Goal: Information Seeking & Learning: Learn about a topic

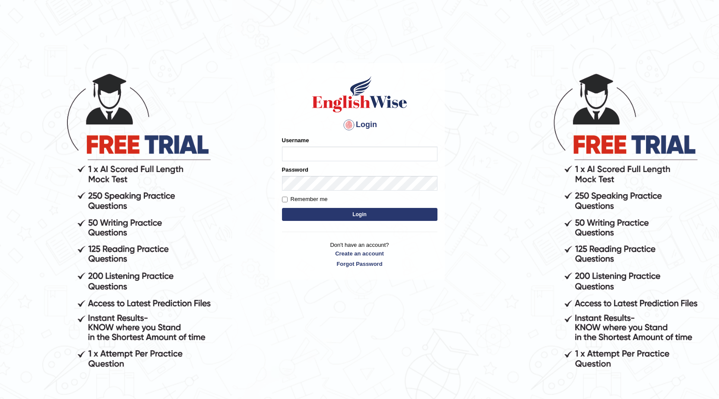
click at [345, 153] on input "Username" at bounding box center [360, 153] width 156 height 15
type input "okyere"
type input "@"
type input "okyere"
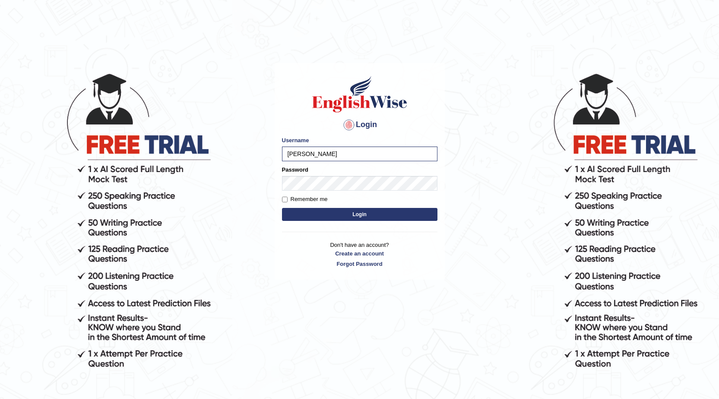
click at [369, 207] on form "Please fix the following errors: Username okyere Password Remember me Login" at bounding box center [360, 179] width 156 height 87
click at [364, 221] on form "Please fix the following errors: Username okyere Password Remember me Login" at bounding box center [360, 179] width 156 height 87
click at [366, 216] on button "Login" at bounding box center [360, 214] width 156 height 13
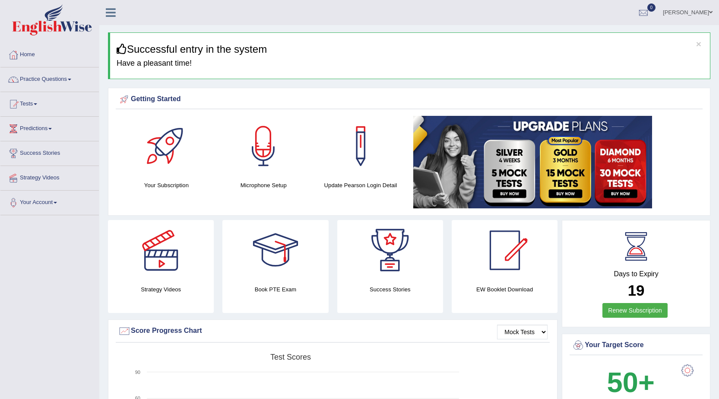
click at [54, 127] on link "Predictions" at bounding box center [49, 128] width 99 height 22
click at [54, 127] on link "Predictions" at bounding box center [48, 128] width 96 height 22
click at [71, 79] on span at bounding box center [69, 80] width 3 height 2
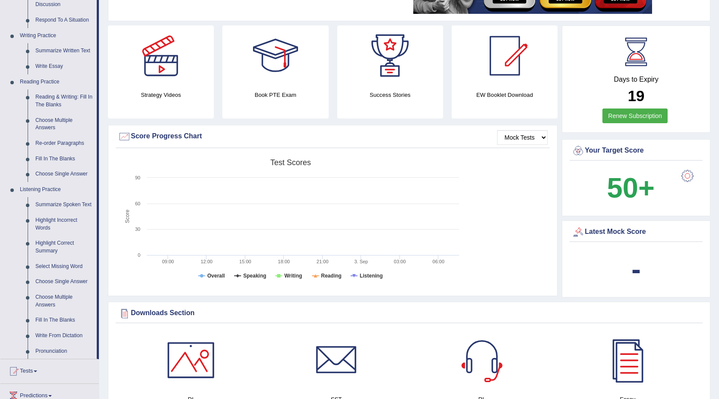
scroll to position [216, 0]
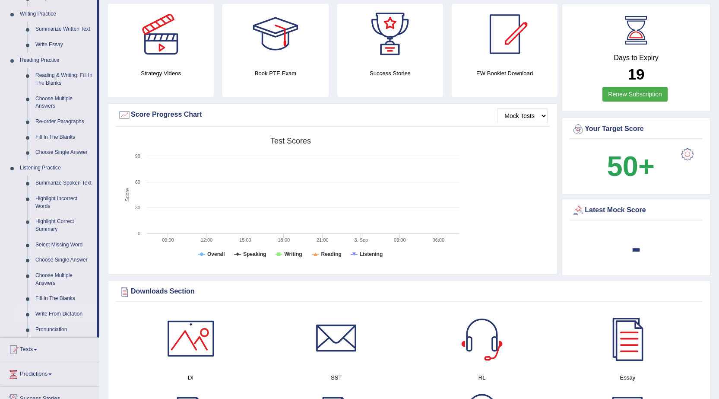
click at [56, 313] on link "Write From Dictation" at bounding box center [64, 314] width 65 height 16
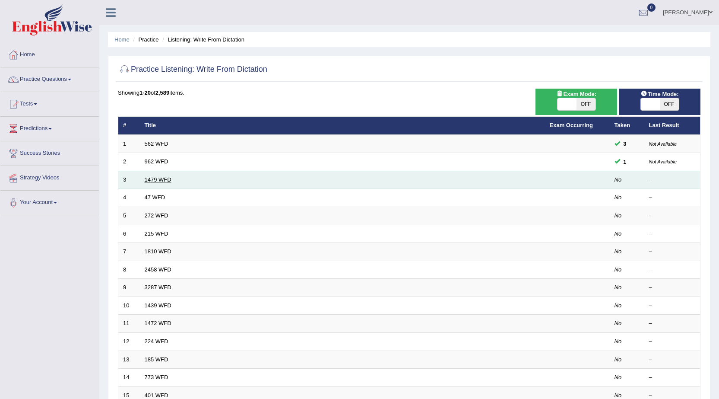
click at [154, 178] on link "1479 WFD" at bounding box center [158, 179] width 27 height 6
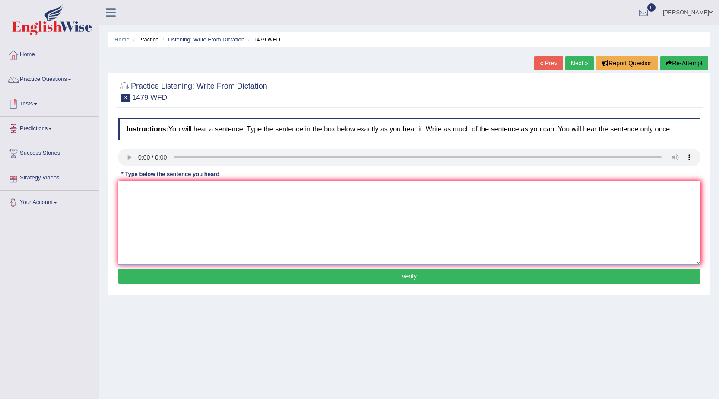
click at [220, 218] on textarea at bounding box center [409, 223] width 583 height 84
type textarea "The teacher require student to attend the serminer held in a program."
click at [380, 273] on button "Verify" at bounding box center [409, 276] width 583 height 15
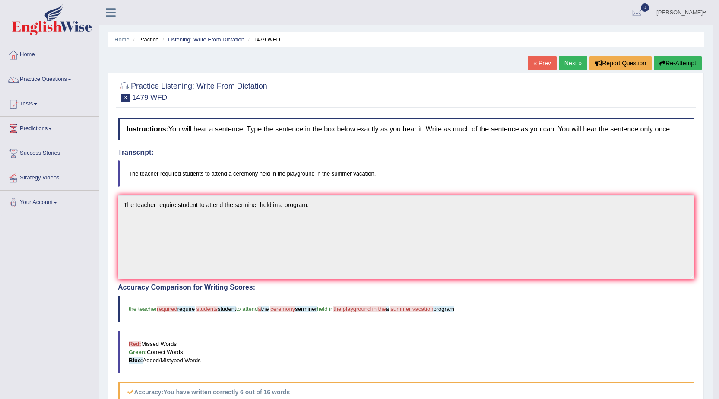
click at [689, 64] on button "Re-Attempt" at bounding box center [678, 63] width 48 height 15
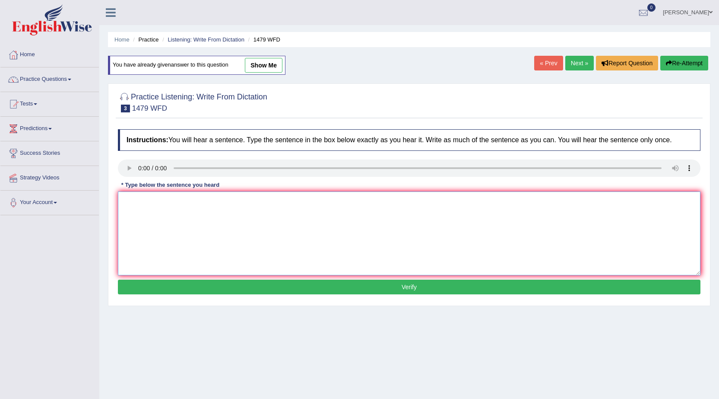
click at [214, 204] on textarea at bounding box center [409, 233] width 583 height 84
click at [146, 222] on textarea at bounding box center [409, 233] width 583 height 84
type textarea "The teacher required student to attend a ceremony held in the playground in the…"
click at [420, 286] on button "Verify" at bounding box center [409, 287] width 583 height 15
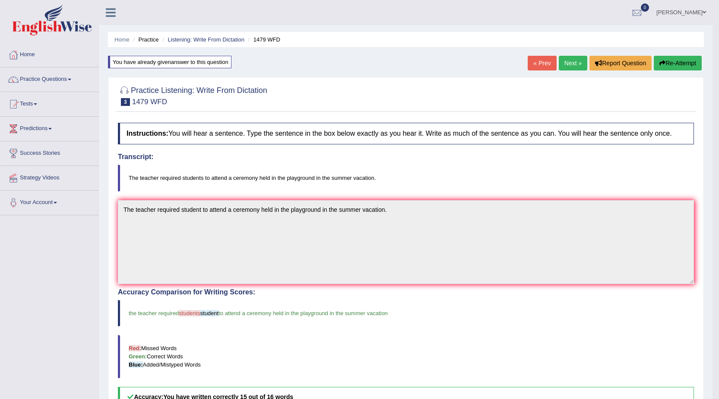
click at [576, 64] on link "Next »" at bounding box center [573, 63] width 29 height 15
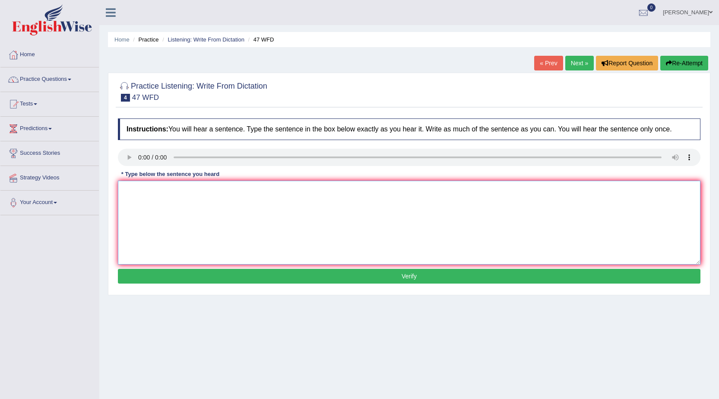
click at [209, 222] on textarea at bounding box center [409, 223] width 583 height 84
type textarea "Tea drops in the solution test tub."
click at [273, 276] on button "Verify" at bounding box center [409, 276] width 583 height 15
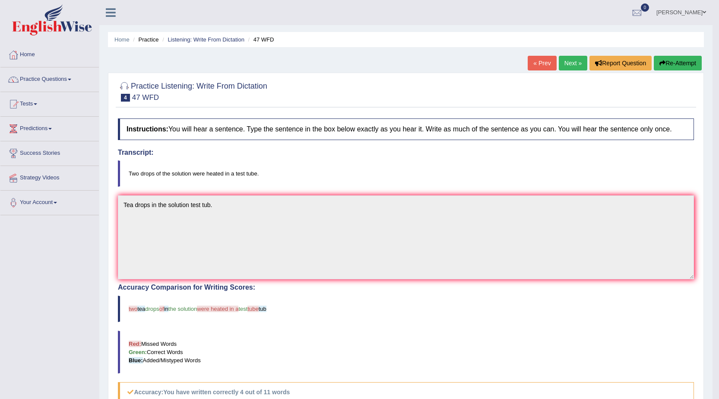
click at [683, 62] on button "Re-Attempt" at bounding box center [678, 63] width 48 height 15
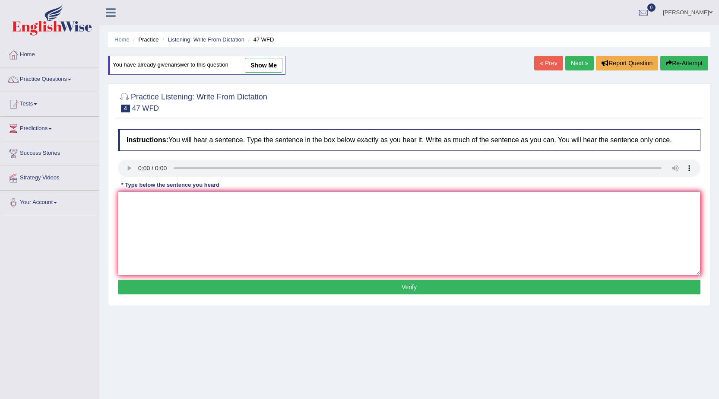
click at [153, 197] on textarea at bounding box center [409, 233] width 583 height 84
type textarea "Two drops of the solution were heated in a test tube."
click at [232, 291] on button "Verify" at bounding box center [409, 287] width 583 height 15
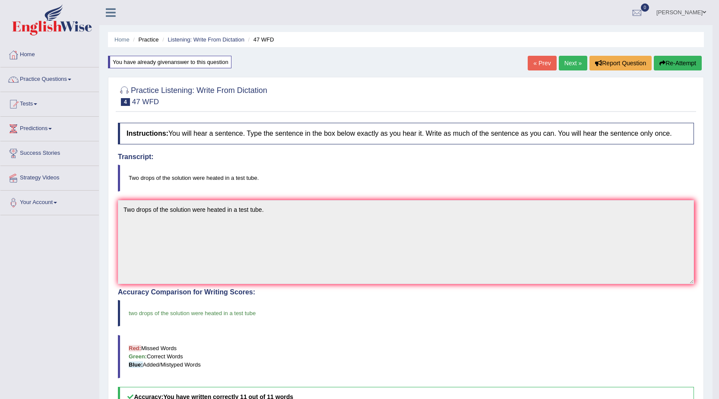
click at [572, 62] on link "Next »" at bounding box center [573, 63] width 29 height 15
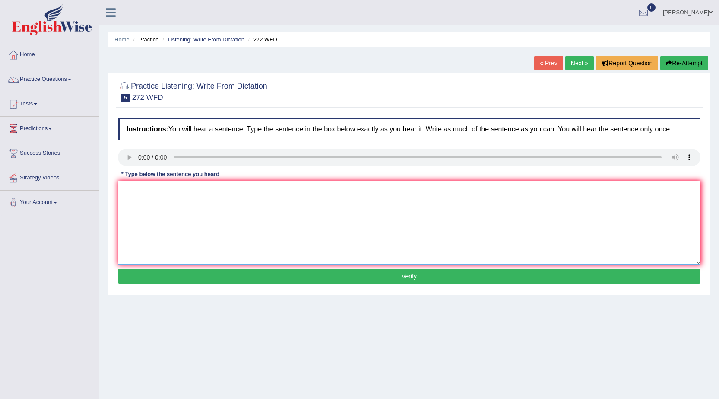
click at [150, 212] on textarea at bounding box center [409, 223] width 583 height 84
click at [175, 205] on textarea at bounding box center [409, 223] width 583 height 84
type textarea "The devolopment has a great negative impact on envronment."
click at [162, 279] on button "Verify" at bounding box center [409, 276] width 583 height 15
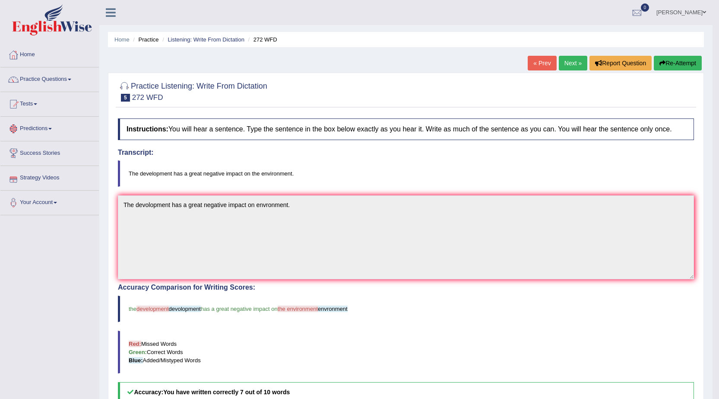
click at [569, 63] on link "Next »" at bounding box center [573, 63] width 29 height 15
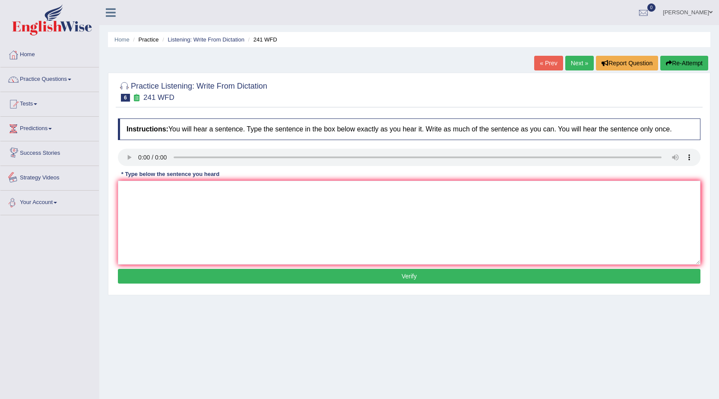
click at [280, 178] on div "Instructions: You will hear a sentence. Type the sentence in the box below exac…" at bounding box center [409, 202] width 587 height 176
drag, startPoint x: 262, startPoint y: 208, endPoint x: 264, endPoint y: 204, distance: 4.8
click at [264, 207] on textarea at bounding box center [409, 223] width 583 height 84
type textarea "Please check the promotion for the open time."
click at [337, 277] on button "Verify" at bounding box center [409, 276] width 583 height 15
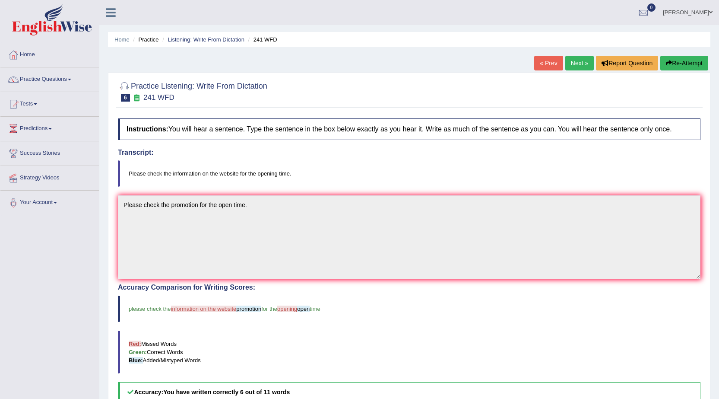
click at [674, 62] on button "Re-Attempt" at bounding box center [685, 63] width 48 height 15
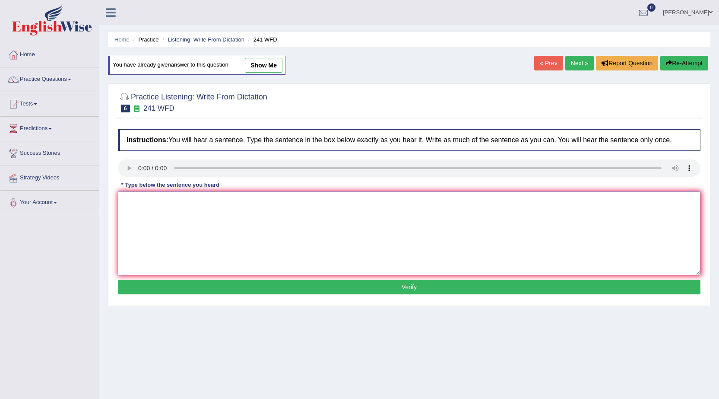
click at [309, 251] on textarea at bounding box center [409, 233] width 583 height 84
type textarea "Please check the information on the website for the opening time."
click at [324, 286] on button "Verify" at bounding box center [409, 287] width 583 height 15
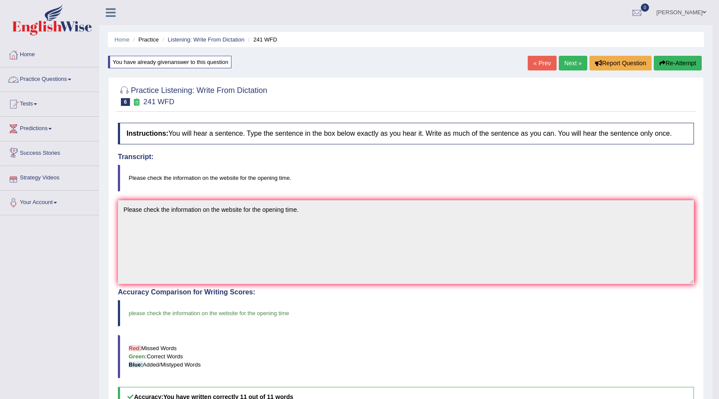
click at [73, 78] on link "Practice Questions" at bounding box center [49, 78] width 99 height 22
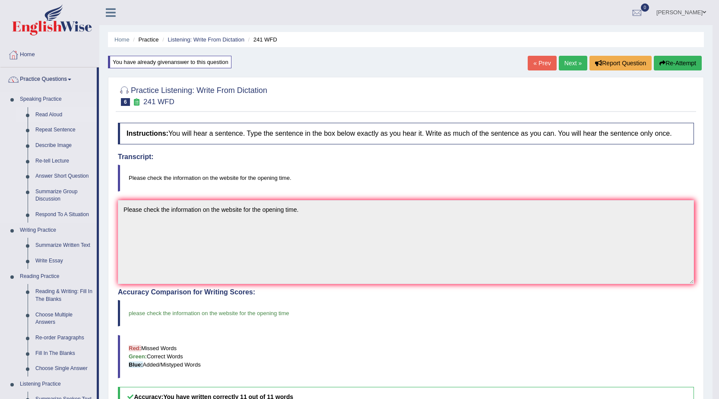
click at [51, 113] on link "Read Aloud" at bounding box center [64, 115] width 65 height 16
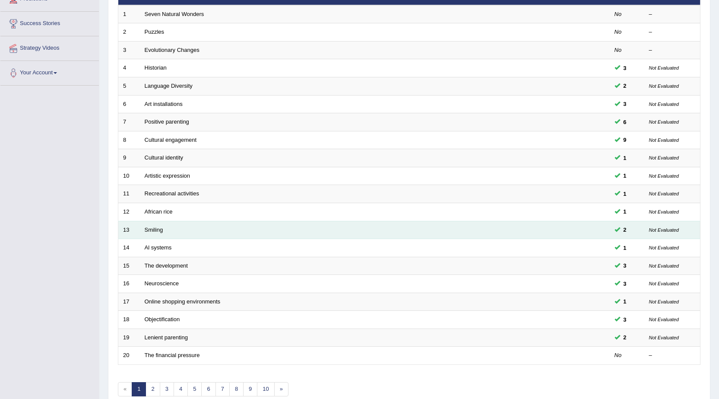
scroll to position [173, 0]
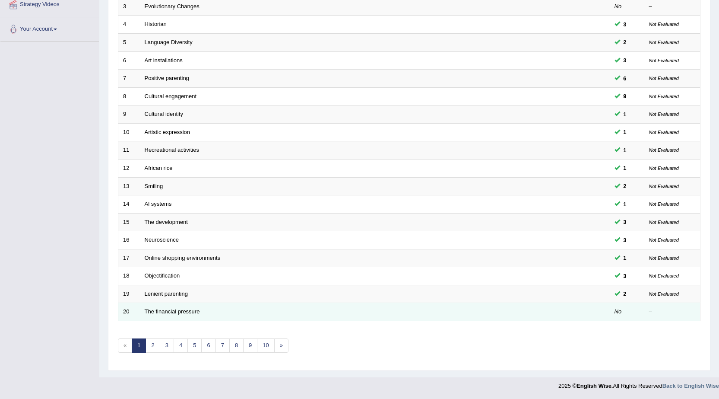
click at [174, 310] on link "The financial pressure" at bounding box center [172, 311] width 55 height 6
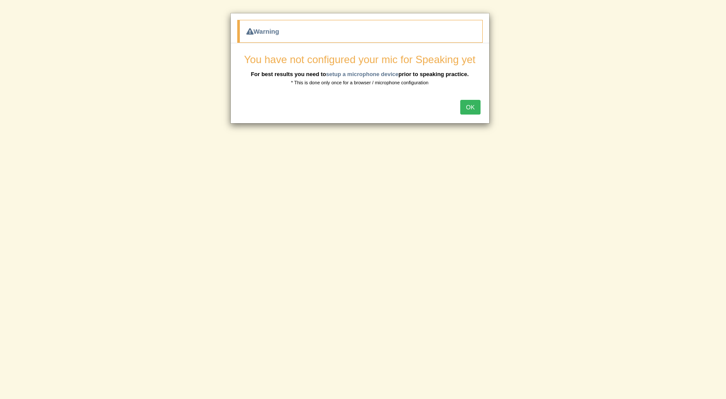
click at [471, 104] on button "OK" at bounding box center [470, 107] width 20 height 15
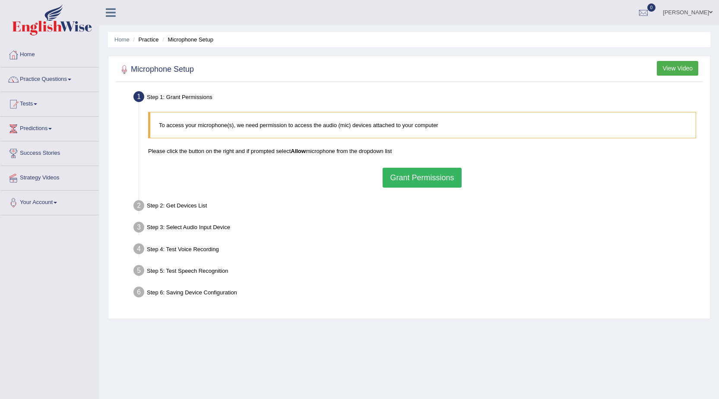
click at [429, 177] on button "Grant Permissions" at bounding box center [422, 178] width 79 height 20
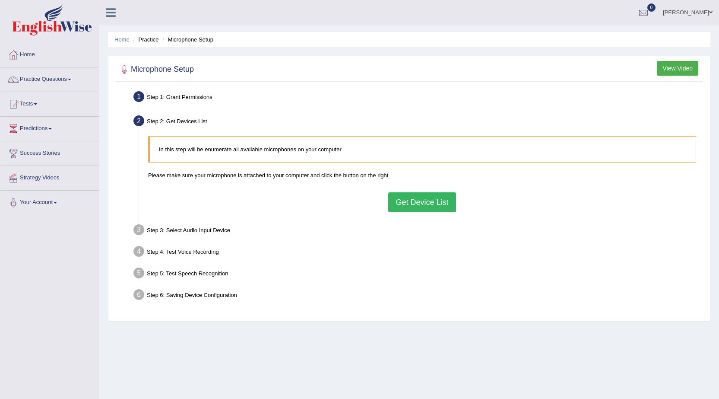
click at [418, 202] on button "Get Device List" at bounding box center [421, 202] width 67 height 20
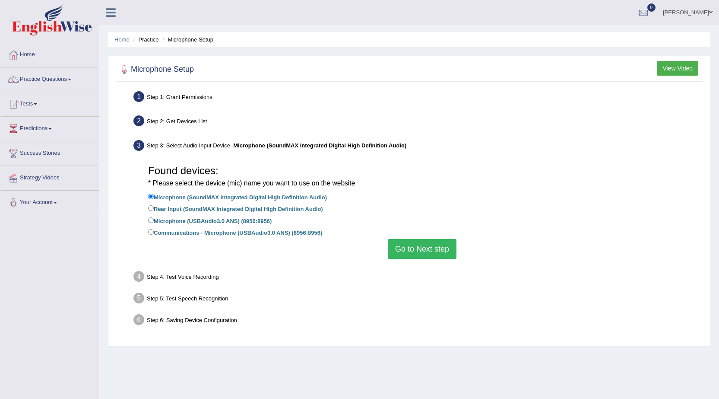
click at [430, 249] on button "Go to Next step" at bounding box center [422, 249] width 69 height 20
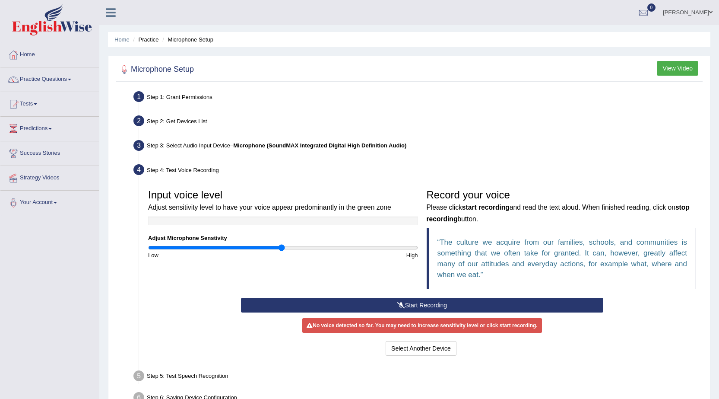
click at [435, 305] on button "Start Recording" at bounding box center [422, 305] width 362 height 15
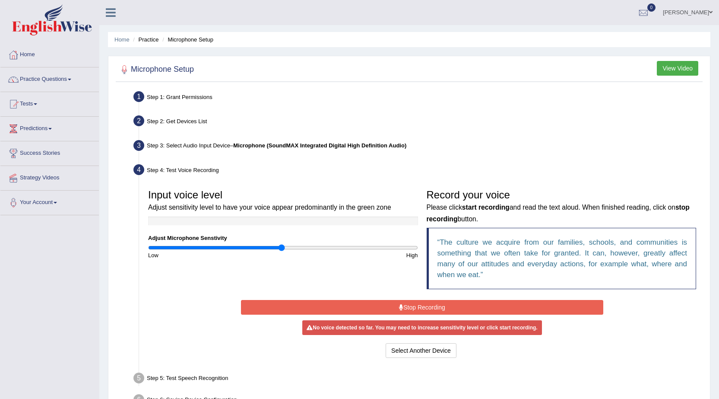
click at [406, 305] on button "Stop Recording" at bounding box center [422, 307] width 362 height 15
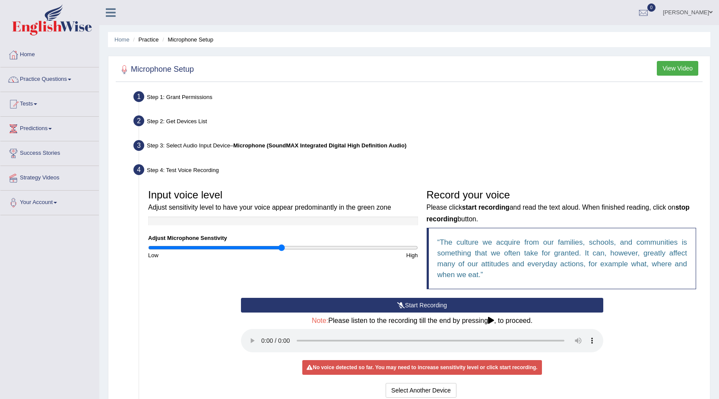
click at [461, 303] on button "Start Recording" at bounding box center [422, 305] width 362 height 15
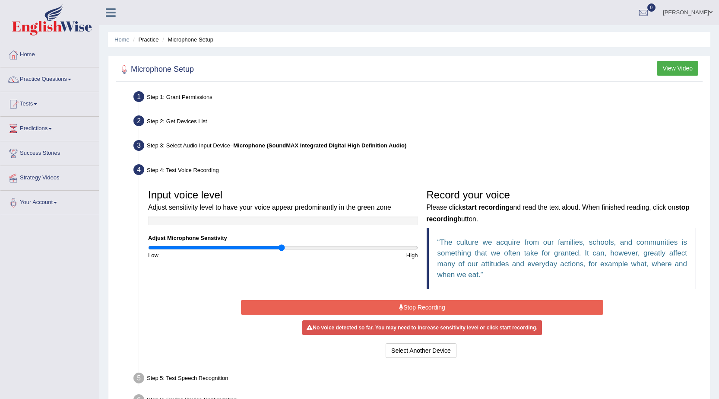
click at [419, 305] on button "Stop Recording" at bounding box center [422, 307] width 362 height 15
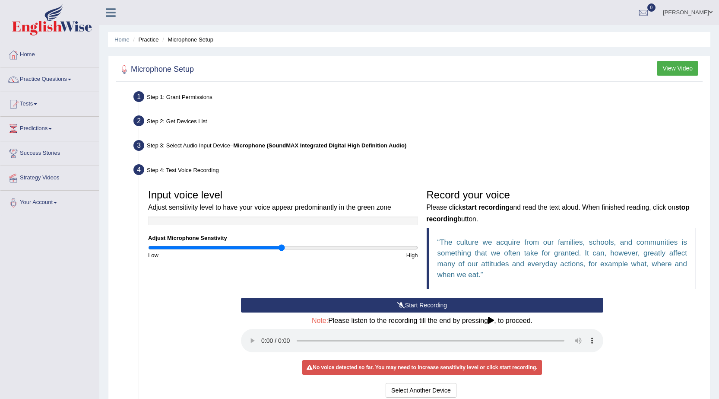
click at [488, 308] on button "Start Recording" at bounding box center [422, 305] width 362 height 15
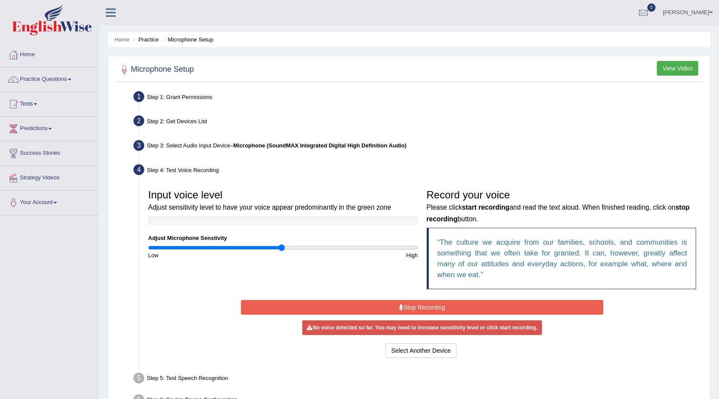
click at [486, 308] on button "Stop Recording" at bounding box center [422, 307] width 362 height 15
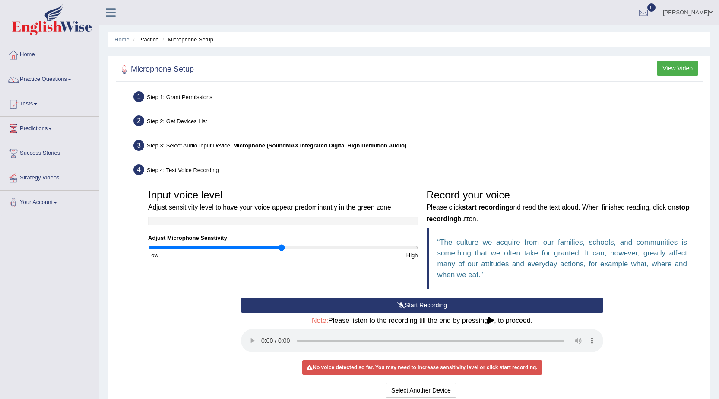
click at [445, 305] on button "Start Recording" at bounding box center [422, 305] width 362 height 15
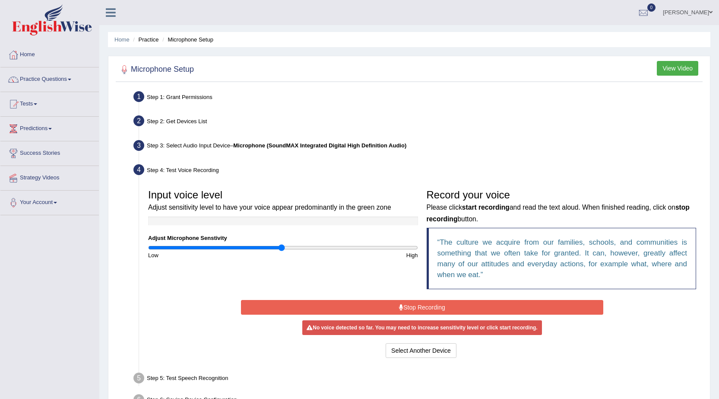
click at [445, 305] on button "Stop Recording" at bounding box center [422, 307] width 362 height 15
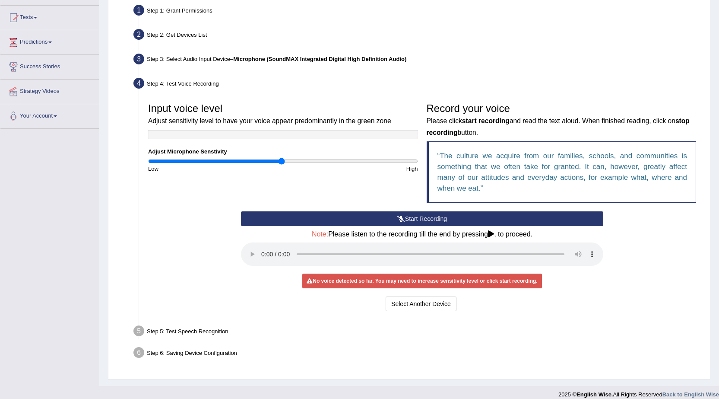
scroll to position [95, 0]
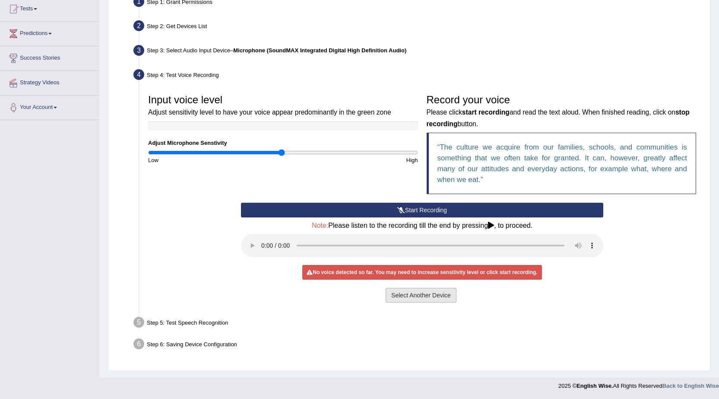
click at [418, 296] on button "Select Another Device" at bounding box center [421, 295] width 71 height 15
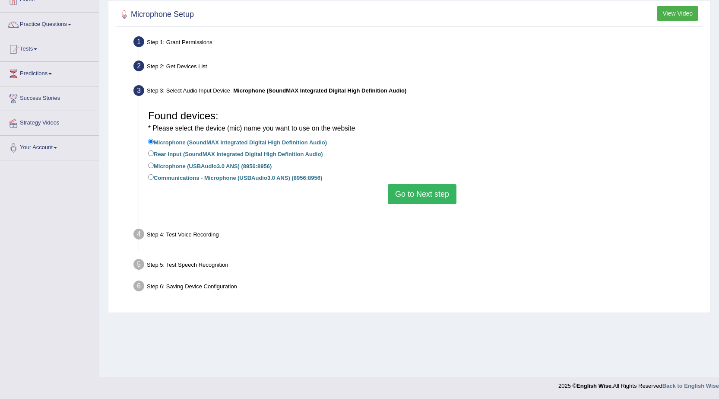
scroll to position [55, 0]
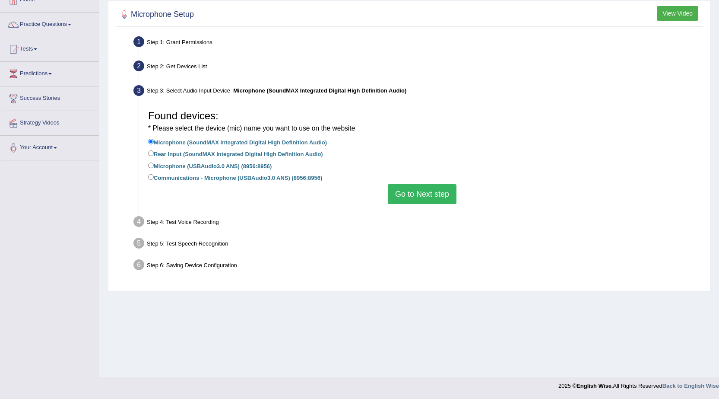
click at [417, 190] on button "Go to Next step" at bounding box center [422, 194] width 69 height 20
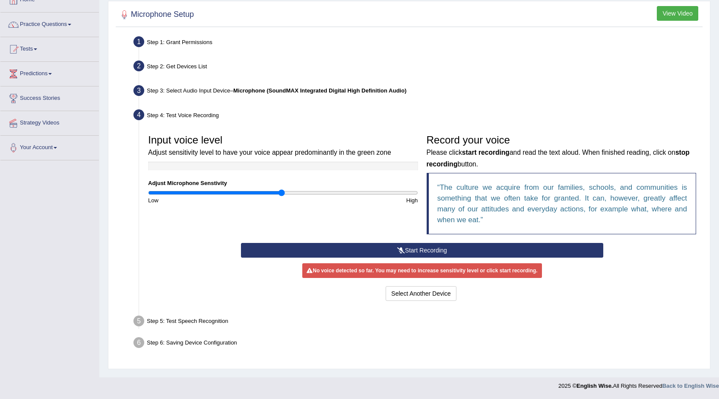
click at [434, 247] on button "Start Recording" at bounding box center [422, 250] width 362 height 15
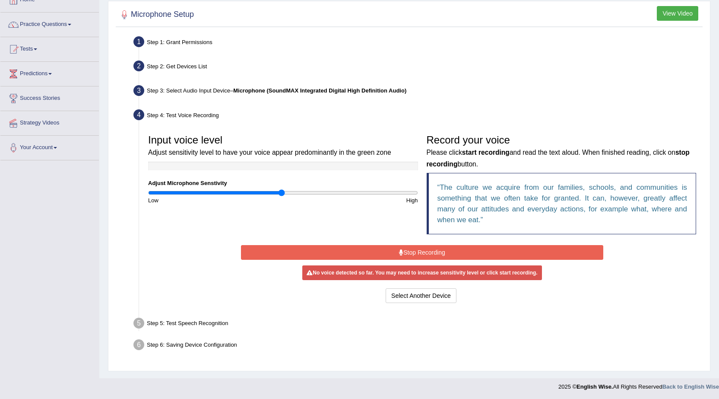
click at [404, 256] on button "Stop Recording" at bounding box center [422, 252] width 362 height 15
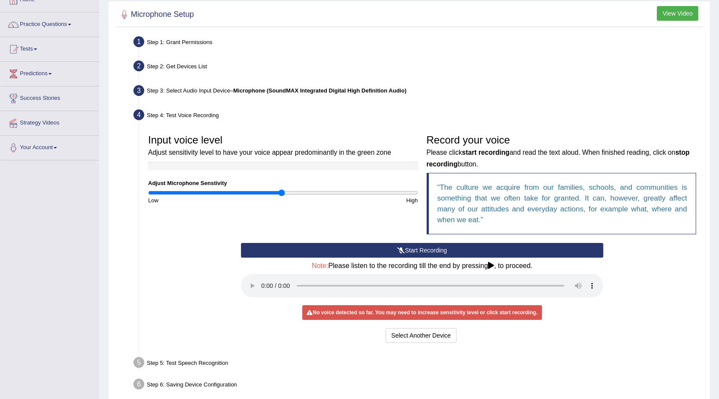
click at [412, 248] on button "Start Recording" at bounding box center [422, 250] width 362 height 15
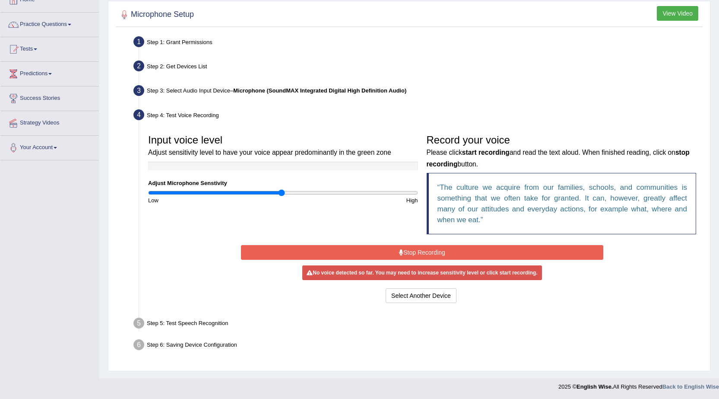
click at [446, 252] on button "Stop Recording" at bounding box center [422, 252] width 362 height 15
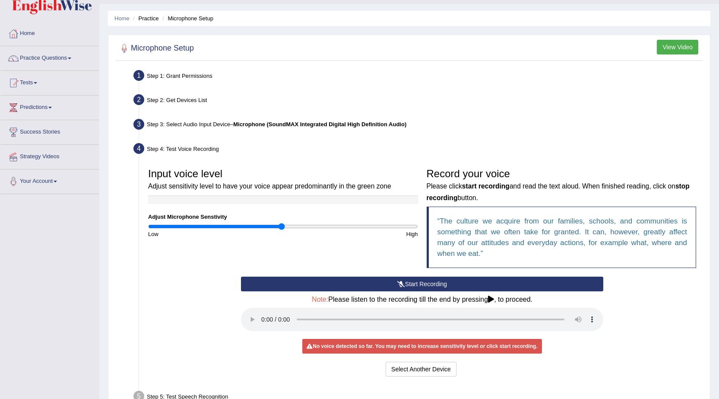
scroll to position [9, 0]
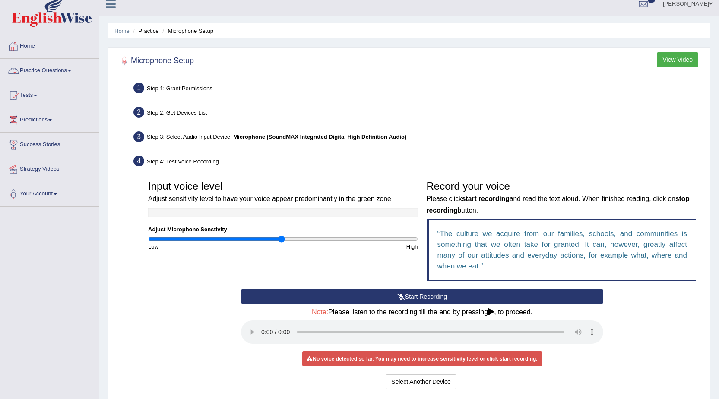
click at [76, 70] on link "Practice Questions" at bounding box center [49, 70] width 99 height 22
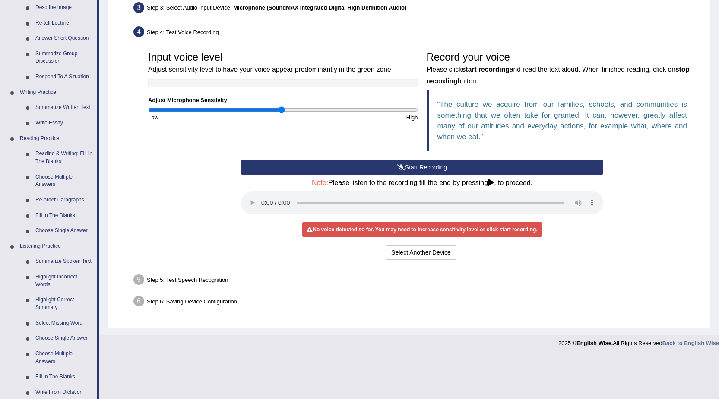
scroll to position [138, 0]
click at [59, 260] on link "Summarize Spoken Text" at bounding box center [64, 261] width 65 height 16
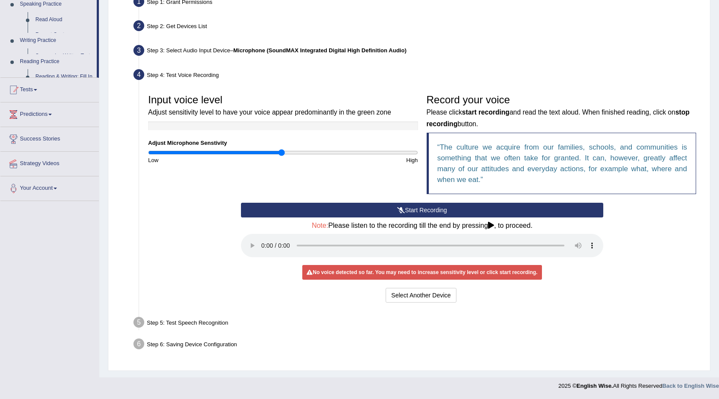
scroll to position [95, 0]
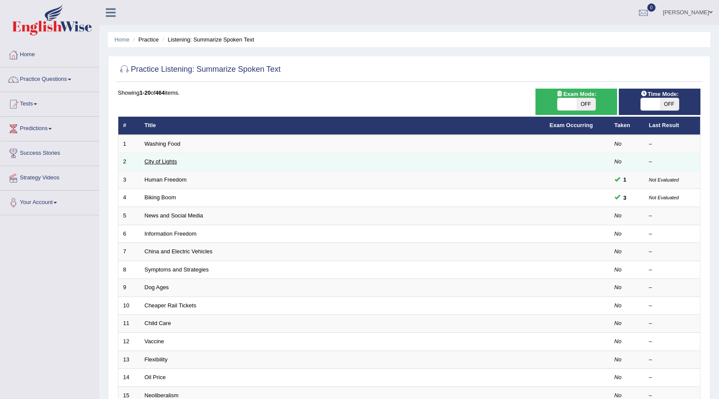
click at [167, 160] on link "City of Lights" at bounding box center [161, 161] width 32 height 6
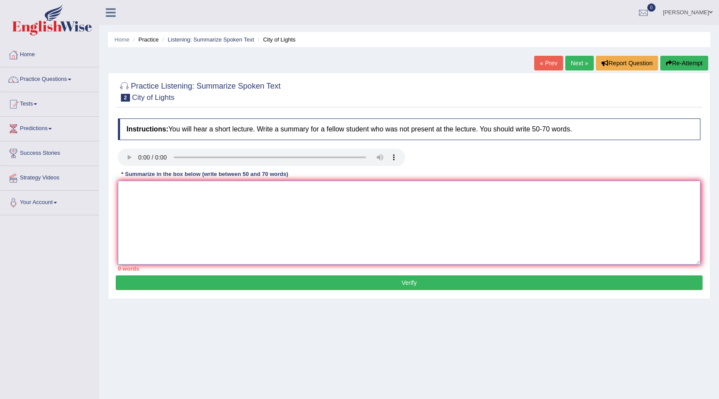
click at [184, 220] on textarea at bounding box center [409, 223] width 583 height 84
click at [71, 79] on span at bounding box center [69, 80] width 3 height 2
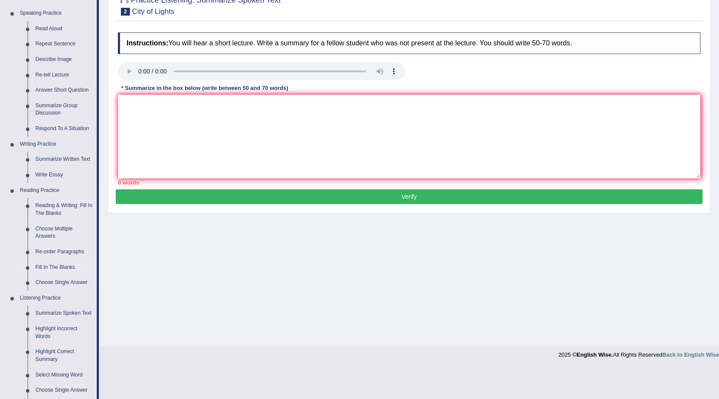
scroll to position [86, 0]
click at [60, 205] on link "Reading & Writing: Fill In The Blanks" at bounding box center [64, 208] width 65 height 23
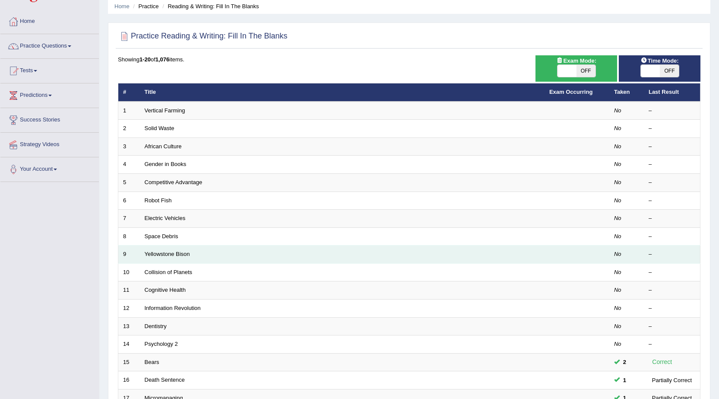
scroll to position [43, 0]
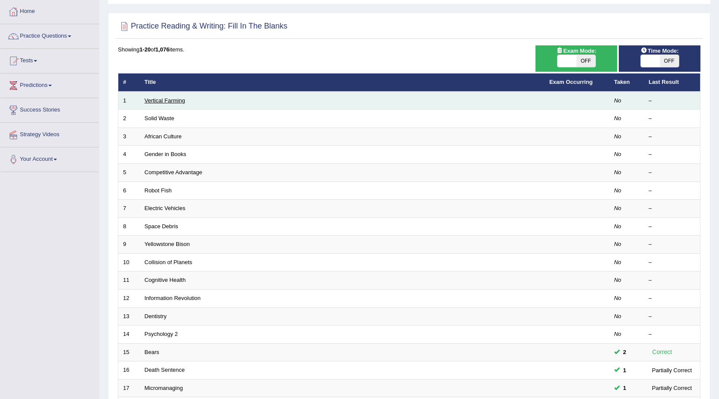
click at [173, 100] on link "Vertical Farming" at bounding box center [165, 100] width 41 height 6
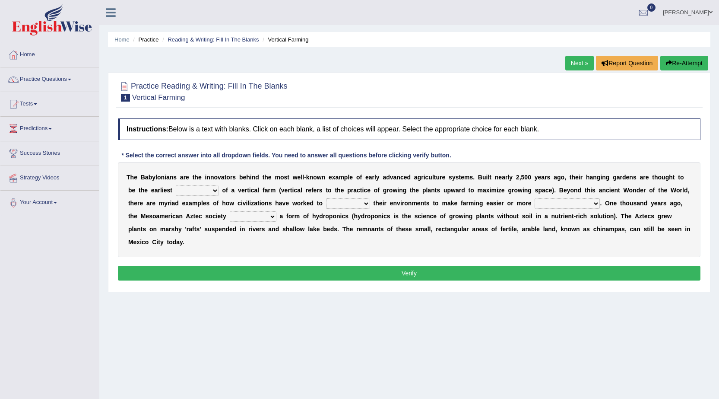
click at [217, 191] on select "prototype failure discredit protocol" at bounding box center [197, 190] width 43 height 10
select select "protocol"
click at [176, 185] on select "prototype failure discredit protocol" at bounding box center [197, 190] width 43 height 10
click at [366, 202] on select "manipulate escape respect disarrange" at bounding box center [348, 203] width 44 height 10
select select "respect"
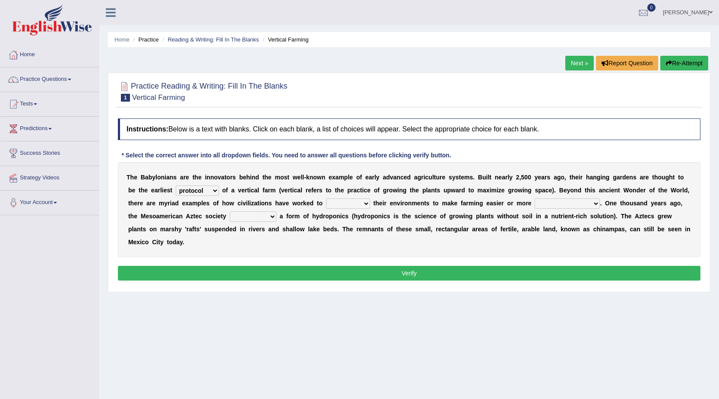
click at [326, 198] on select "manipulate escape respect disarrange" at bounding box center [348, 203] width 44 height 10
click at [597, 202] on select "productive constructive connective counterproductive" at bounding box center [567, 203] width 65 height 10
select select "productive"
click at [535, 198] on select "productive constructive connective counterproductive" at bounding box center [567, 203] width 65 height 10
click at [273, 215] on select "domineered volunteered pioneered engineered" at bounding box center [253, 216] width 47 height 10
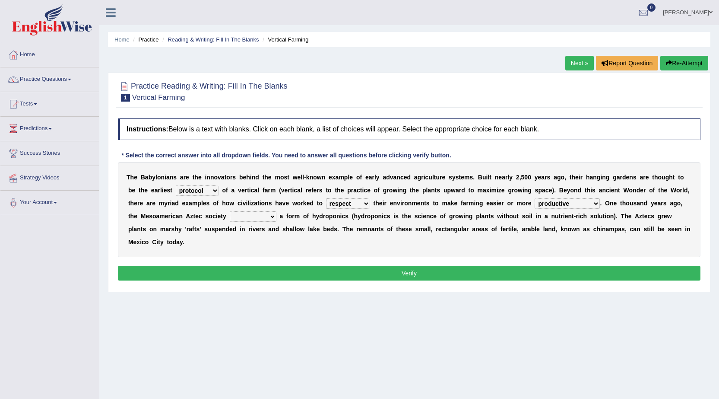
select select "volunteered"
click at [230, 211] on select "domineered volunteered pioneered engineered" at bounding box center [253, 216] width 47 height 10
click at [326, 266] on button "Verify" at bounding box center [409, 273] width 583 height 15
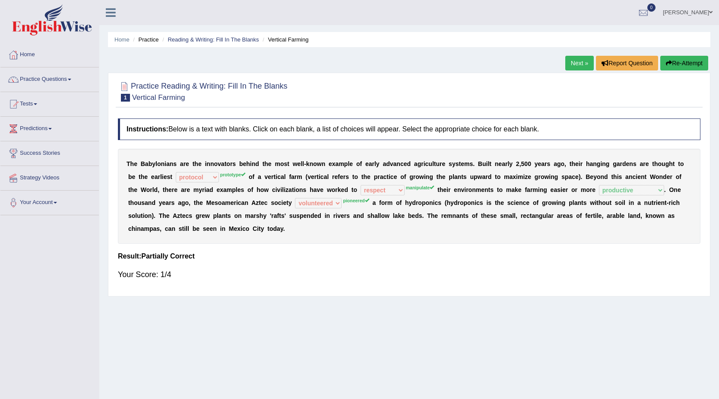
click at [674, 61] on button "Re-Attempt" at bounding box center [685, 63] width 48 height 15
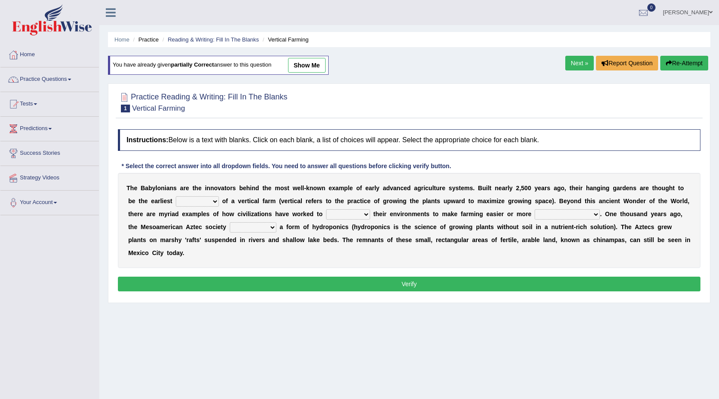
click at [216, 201] on select "prototype failure discredit protocol" at bounding box center [197, 201] width 43 height 10
click at [176, 196] on select "prototype failure discredit protocol" at bounding box center [197, 201] width 43 height 10
click at [214, 198] on select "prototype failure discredit protocol" at bounding box center [197, 201] width 43 height 10
select select "prototype"
click at [176, 196] on select "prototype failure discredit protocol" at bounding box center [197, 201] width 43 height 10
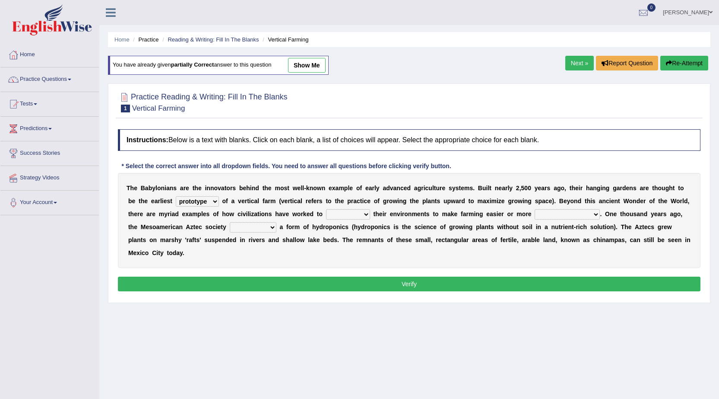
click at [369, 214] on select "manipulate escape respect disarrange" at bounding box center [348, 214] width 44 height 10
select select "manipulate"
click at [326, 209] on select "manipulate escape respect disarrange" at bounding box center [348, 214] width 44 height 10
click at [597, 212] on select "productive constructive connective counterproductive" at bounding box center [567, 214] width 65 height 10
select select "productive"
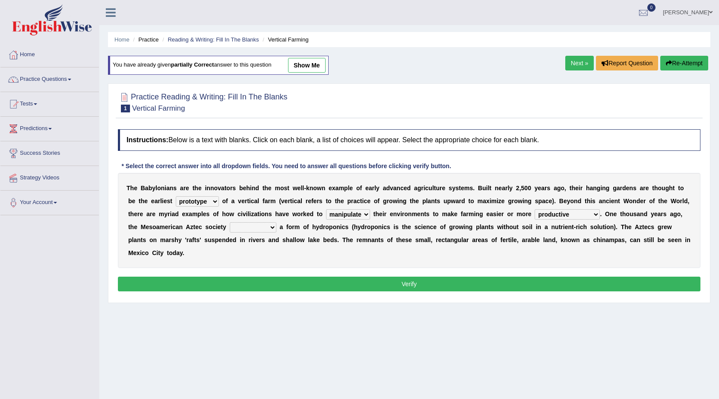
click at [535, 209] on select "productive constructive connective counterproductive" at bounding box center [567, 214] width 65 height 10
click at [272, 226] on select "domineered volunteered pioneered engineered" at bounding box center [253, 227] width 47 height 10
select select "pioneered"
click at [230, 222] on select "domineered volunteered pioneered engineered" at bounding box center [253, 227] width 47 height 10
click at [503, 278] on button "Verify" at bounding box center [409, 284] width 583 height 15
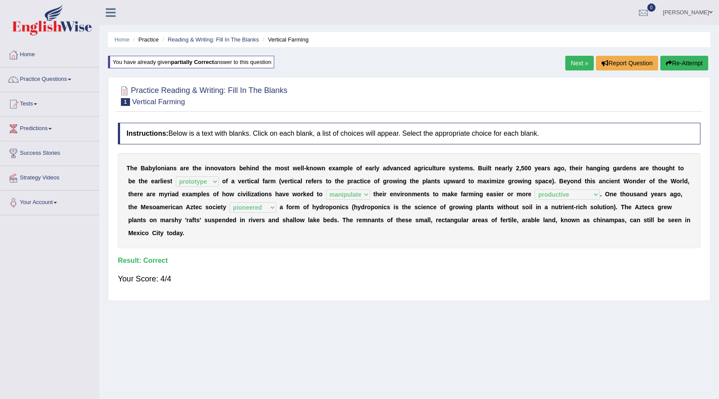
click at [579, 65] on link "Next »" at bounding box center [580, 63] width 29 height 15
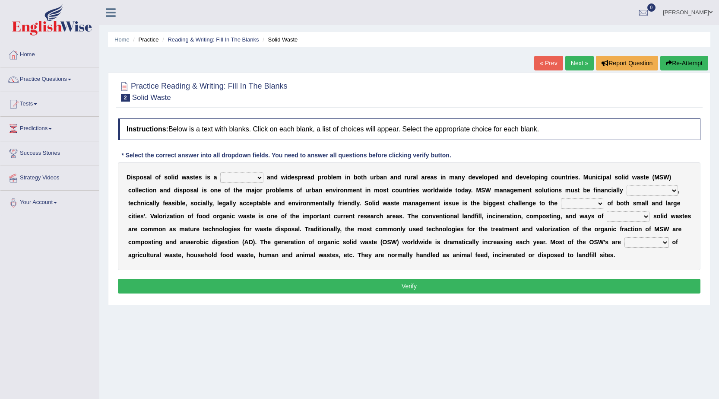
click at [260, 179] on select "slanting stinging stalling shafting" at bounding box center [241, 177] width 43 height 10
select select "stalling"
click at [220, 172] on select "slanting stinging stalling shafting" at bounding box center [241, 177] width 43 height 10
click at [674, 189] on select "unattainable sustainable objectionable treasonable" at bounding box center [652, 190] width 51 height 10
select select "sustainable"
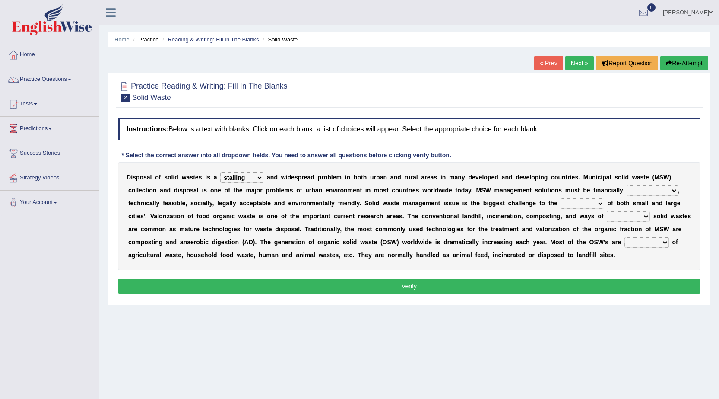
click at [627, 185] on select "unattainable sustainable objectionable treasonable" at bounding box center [652, 190] width 51 height 10
click at [602, 202] on select "plants culture authorities history" at bounding box center [582, 203] width 43 height 10
select select "plants"
click at [561, 198] on select "plants culture authorities history" at bounding box center [582, 203] width 43 height 10
click at [646, 213] on select "reserving preserving deserving handling" at bounding box center [628, 216] width 43 height 10
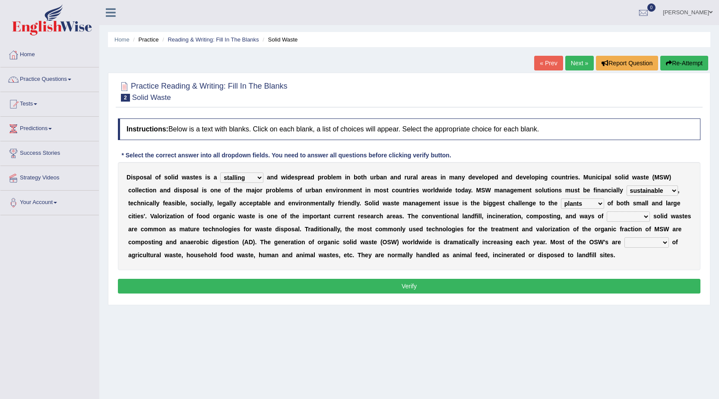
select select "preserving"
click at [607, 211] on select "reserving preserving deserving handling" at bounding box center [628, 216] width 43 height 10
click at [666, 242] on select "composed disposed composing disposing" at bounding box center [647, 242] width 45 height 10
select select "composed"
click at [625, 237] on select "composed disposed composing disposing" at bounding box center [647, 242] width 45 height 10
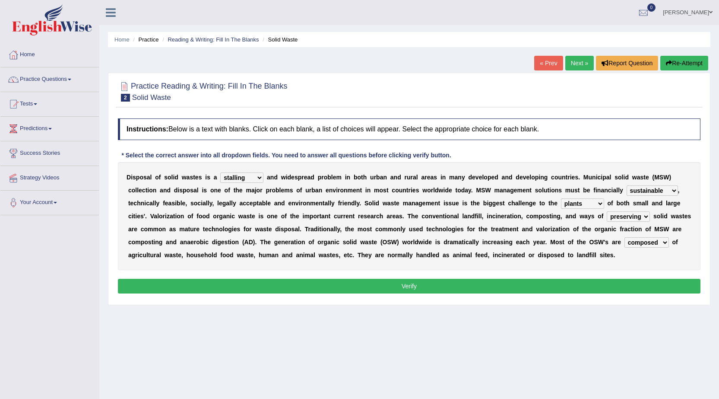
click at [443, 287] on button "Verify" at bounding box center [409, 286] width 583 height 15
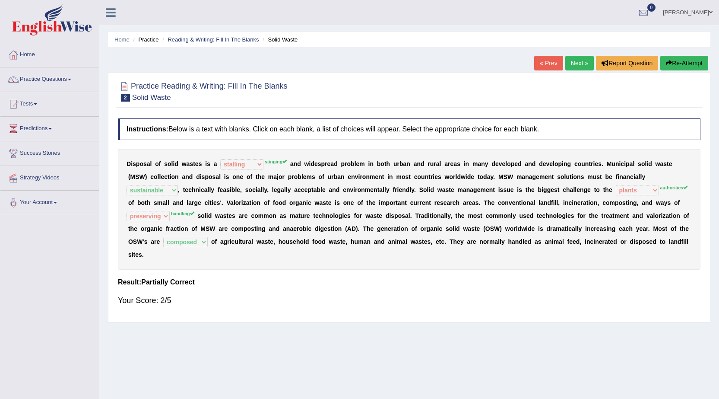
click at [693, 62] on button "Re-Attempt" at bounding box center [685, 63] width 48 height 15
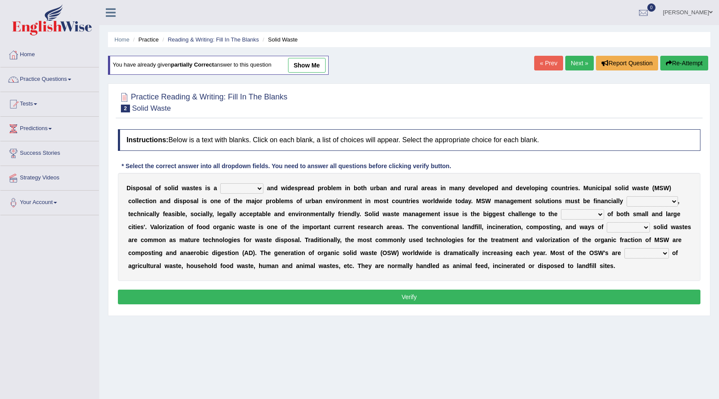
click at [261, 188] on select "slanting stinging stalling shafting" at bounding box center [241, 188] width 43 height 10
select select "stinging"
click at [220, 183] on select "slanting stinging stalling shafting" at bounding box center [241, 188] width 43 height 10
click at [677, 201] on select "unattainable sustainable objectionable treasonable" at bounding box center [652, 201] width 51 height 10
select select "sustainable"
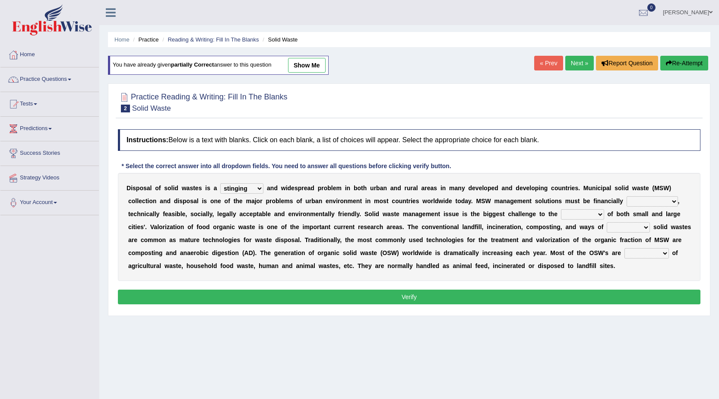
click at [627, 196] on select "unattainable sustainable objectionable treasonable" at bounding box center [652, 201] width 51 height 10
click at [600, 214] on select "plants culture authorities history" at bounding box center [582, 214] width 43 height 10
select select "authorities"
click at [561, 209] on select "plants culture authorities history" at bounding box center [582, 214] width 43 height 10
click at [646, 226] on select "reserving preserving deserving handling" at bounding box center [628, 227] width 43 height 10
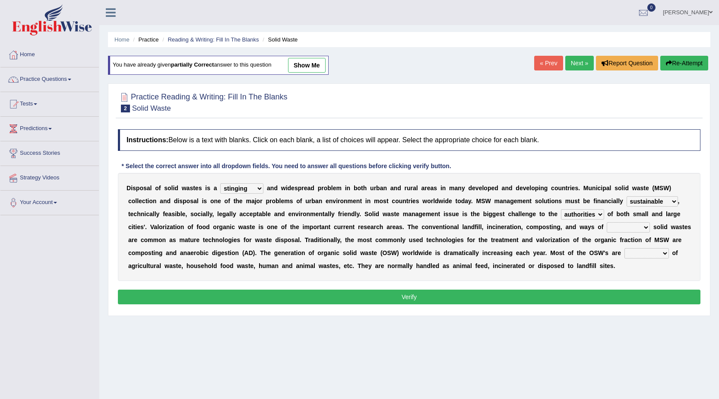
select select "handling"
click at [607, 222] on select "reserving preserving deserving handling" at bounding box center [628, 227] width 43 height 10
click at [671, 256] on b at bounding box center [670, 252] width 3 height 7
click at [667, 254] on select "composed disposed composing disposing" at bounding box center [647, 253] width 45 height 10
click at [625, 248] on select "composed disposed composing disposing" at bounding box center [647, 253] width 45 height 10
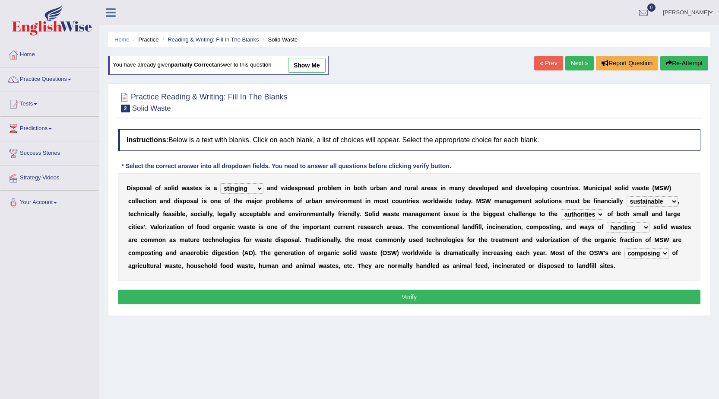
click at [664, 252] on select "composed disposed composing disposing" at bounding box center [647, 253] width 45 height 10
select select "composed"
click at [625, 248] on select "composed disposed composing disposing" at bounding box center [647, 253] width 45 height 10
click at [619, 296] on button "Verify" at bounding box center [409, 296] width 583 height 15
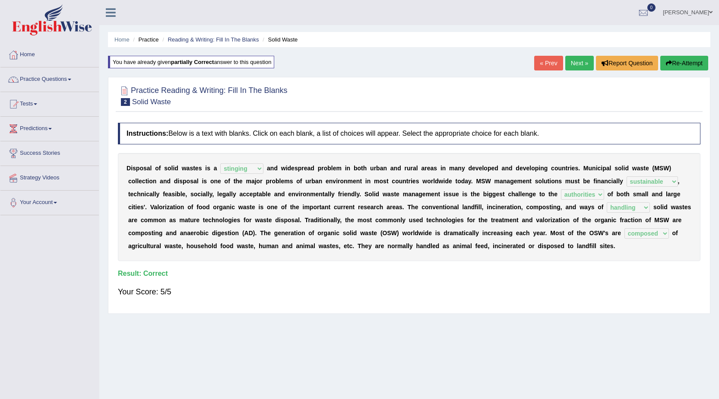
click at [576, 62] on link "Next »" at bounding box center [580, 63] width 29 height 15
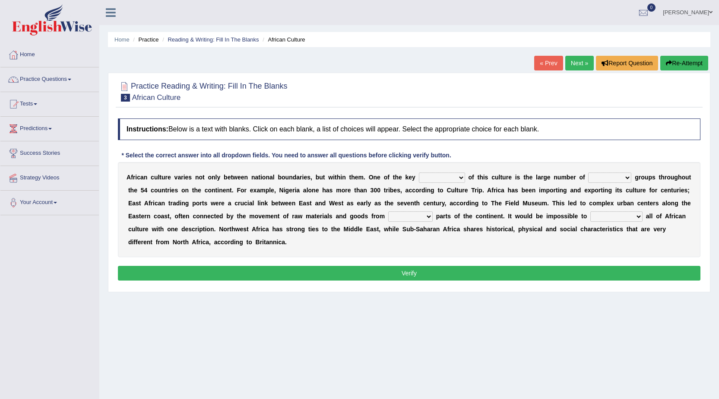
click at [462, 179] on select "conjectures features issues doubts" at bounding box center [442, 177] width 46 height 10
select select "issues"
click at [419, 172] on select "conjectures features issues doubts" at bounding box center [442, 177] width 46 height 10
click at [629, 177] on select "ethic ethnic eugenic epic" at bounding box center [609, 177] width 43 height 10
select select "ethnic"
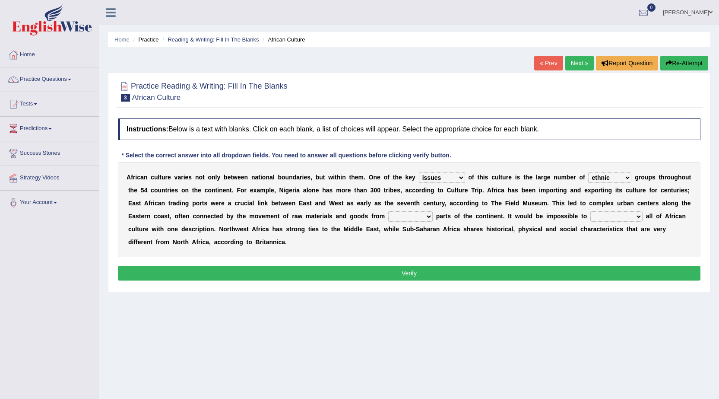
click at [588, 172] on select "ethic ethnic eugenic epic" at bounding box center [609, 177] width 43 height 10
click at [429, 216] on select "forelocked interlocked unlocked landlocked" at bounding box center [410, 216] width 45 height 10
select select "interlocked"
click at [388, 211] on select "forelocked interlocked unlocked landlocked" at bounding box center [410, 216] width 45 height 10
click at [637, 216] on select "characterize conceptualize symbolize synthesize" at bounding box center [617, 216] width 52 height 10
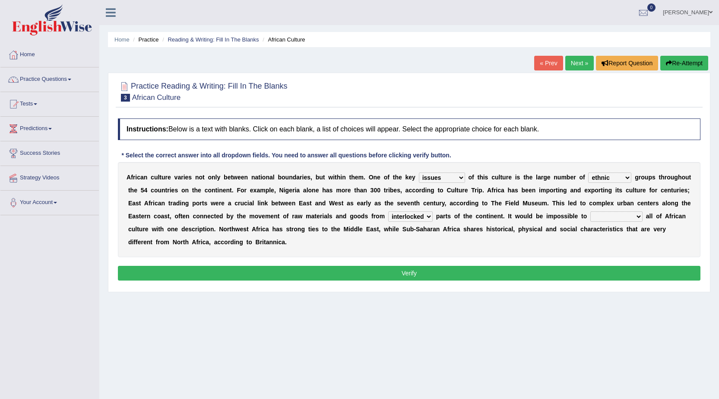
select select "symbolize"
click at [591, 211] on select "characterize conceptualize symbolize synthesize" at bounding box center [617, 216] width 52 height 10
click at [386, 268] on button "Verify" at bounding box center [409, 273] width 583 height 15
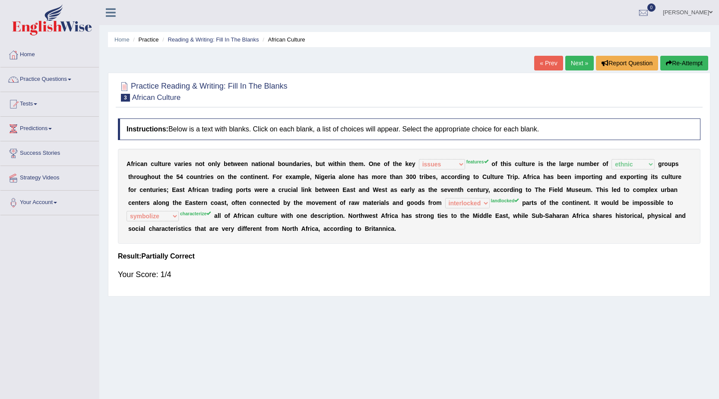
click at [675, 64] on button "Re-Attempt" at bounding box center [685, 63] width 48 height 15
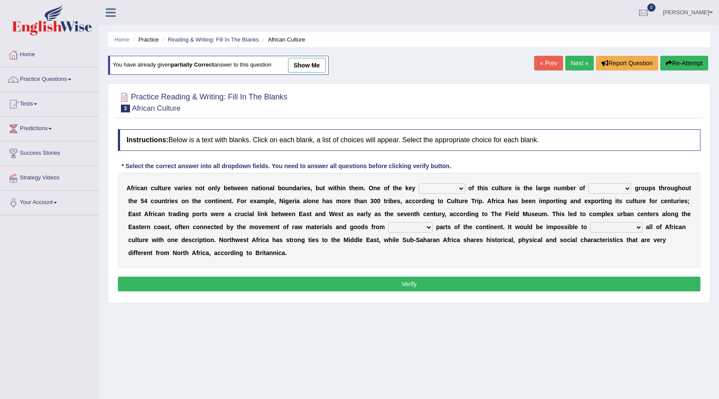
select select "features"
click at [419, 183] on select "conjectures features issues doubts" at bounding box center [442, 188] width 46 height 10
click at [627, 186] on select "ethic ethnic eugenic epic" at bounding box center [609, 188] width 43 height 10
select select "ethnic"
click at [588, 183] on select "ethic ethnic eugenic epic" at bounding box center [609, 188] width 43 height 10
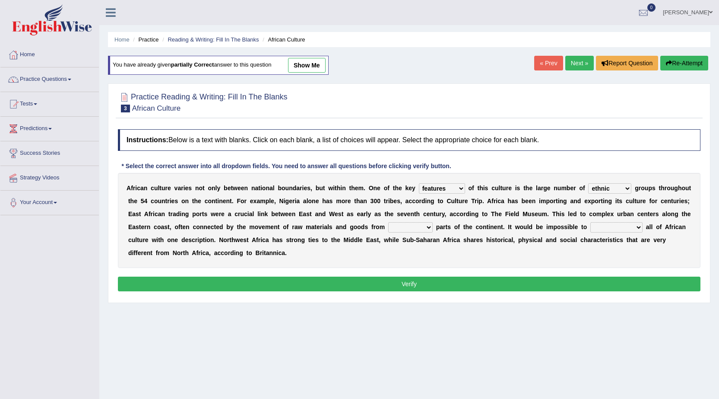
click at [429, 225] on select "forelocked interlocked unlocked landlocked" at bounding box center [410, 227] width 45 height 10
select select "landlocked"
click at [388, 222] on select "forelocked interlocked unlocked landlocked" at bounding box center [410, 227] width 45 height 10
click at [637, 227] on select "characterize conceptualize symbolize synthesize" at bounding box center [617, 227] width 52 height 10
select select "characterize"
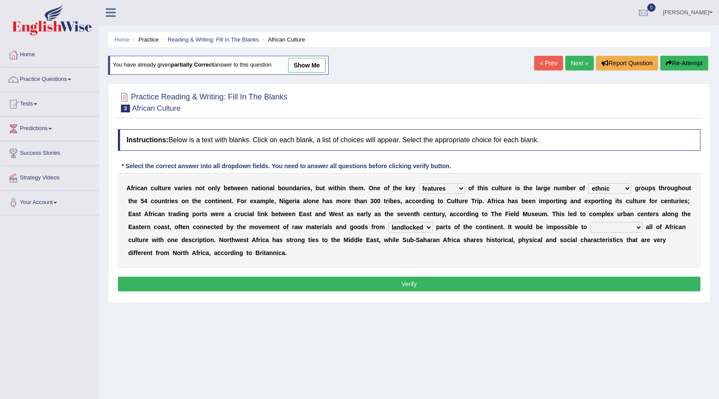
click at [591, 222] on select "characterize conceptualize symbolize synthesize" at bounding box center [617, 227] width 52 height 10
click at [359, 286] on button "Verify" at bounding box center [409, 284] width 583 height 15
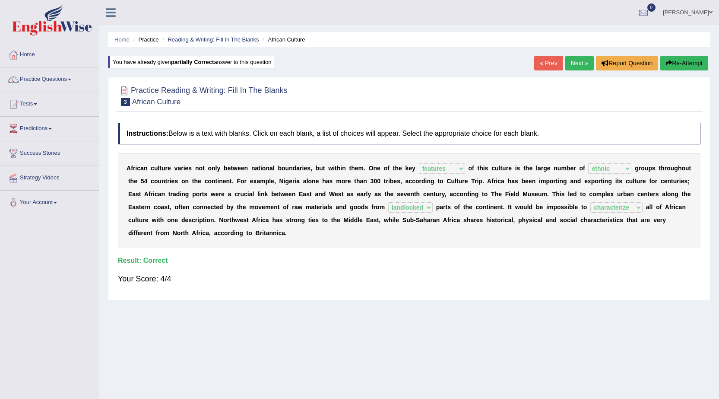
click at [583, 64] on link "Next »" at bounding box center [580, 63] width 29 height 15
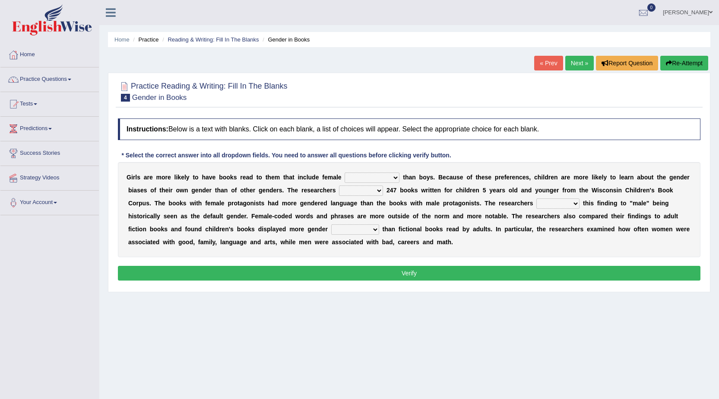
click at [396, 178] on select "protagonists cosmogonists agonists expressionists" at bounding box center [372, 177] width 55 height 10
click at [398, 178] on select "protagonists cosmogonists agonists expressionists" at bounding box center [372, 177] width 55 height 10
click at [379, 189] on select "hydrolyzed paralyzed catalyzed analyzed" at bounding box center [361, 190] width 44 height 10
select select "catalyzed"
click at [339, 185] on select "hydrolyzed paralyzed catalyzed analyzed" at bounding box center [361, 190] width 44 height 10
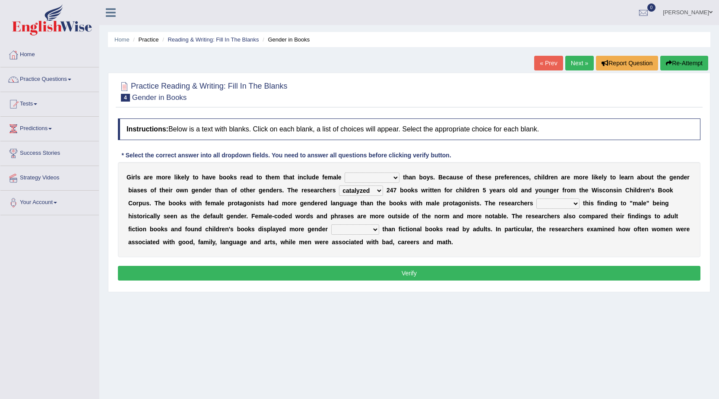
click at [576, 205] on select "contribute tribute distribute attribute" at bounding box center [558, 203] width 43 height 10
select select "distribute"
click at [537, 198] on select "contribute tribute distribute attribute" at bounding box center [558, 203] width 43 height 10
click at [375, 230] on select "stereotypes teletypes prototypes electrotypes" at bounding box center [355, 229] width 48 height 10
select select "prototypes"
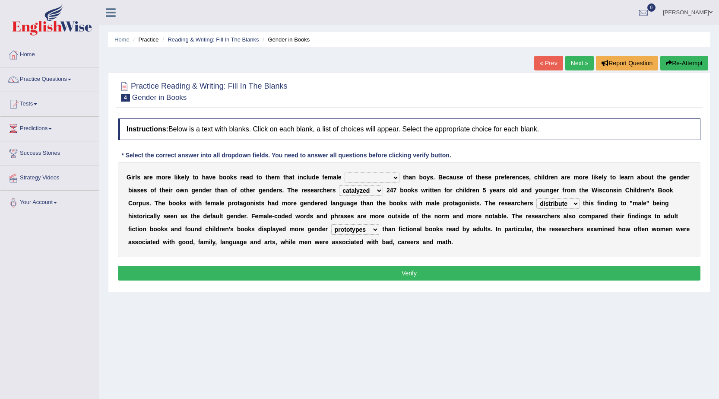
click at [331, 224] on select "stereotypes teletypes prototypes electrotypes" at bounding box center [355, 229] width 48 height 10
click at [395, 176] on select "protagonists cosmogonists agonists expressionists" at bounding box center [372, 177] width 55 height 10
select select "protagonists"
click at [345, 172] on select "protagonists cosmogonists agonists expressionists" at bounding box center [372, 177] width 55 height 10
click at [385, 265] on div "Instructions: Below is a text with blanks. Click on each blank, a list of choic…" at bounding box center [409, 200] width 587 height 173
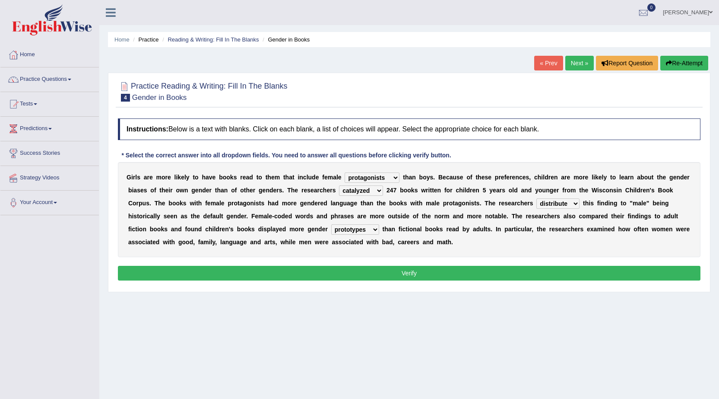
click at [385, 268] on button "Verify" at bounding box center [409, 273] width 583 height 15
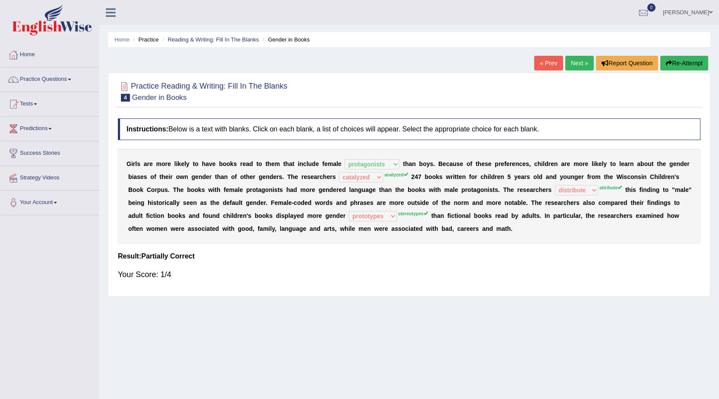
click at [667, 59] on button "Re-Attempt" at bounding box center [685, 63] width 48 height 15
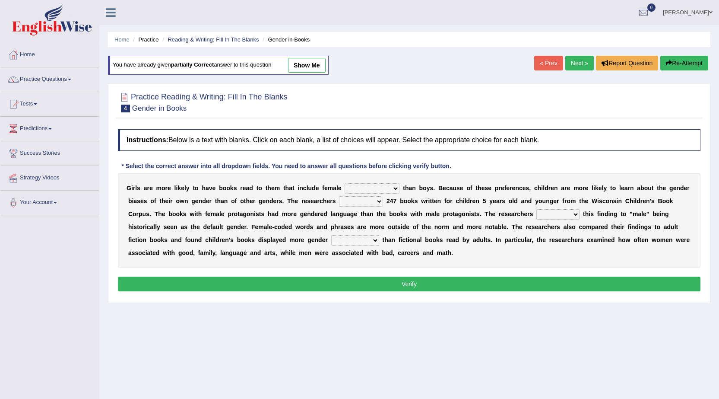
click at [396, 189] on select "protagonists cosmogonists agonists expressionists" at bounding box center [372, 188] width 55 height 10
select select "protagonists"
click at [345, 183] on select "protagonists cosmogonists agonists expressionists" at bounding box center [372, 188] width 55 height 10
click at [378, 199] on select "hydrolyzed paralyzed catalyzed analyzed" at bounding box center [361, 201] width 44 height 10
select select "catalyzed"
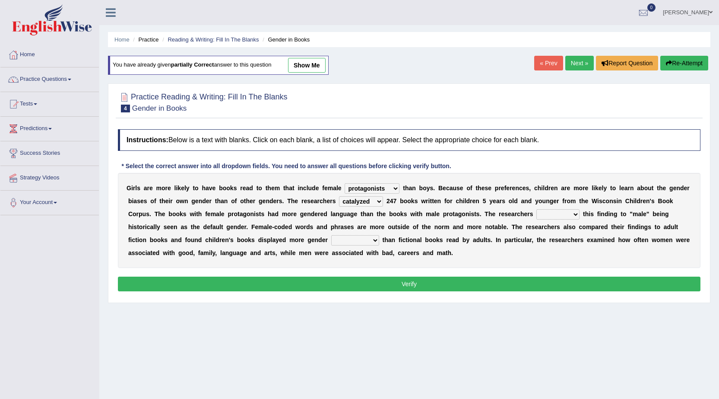
click at [339, 196] on select "hydrolyzed paralyzed catalyzed analyzed" at bounding box center [361, 201] width 44 height 10
click at [575, 213] on select "contribute tribute distribute attribute" at bounding box center [558, 214] width 43 height 10
select select "contribute"
click at [537, 209] on select "contribute tribute distribute attribute" at bounding box center [558, 214] width 43 height 10
click at [378, 239] on select "stereotypes teletypes prototypes electrotypes" at bounding box center [355, 240] width 48 height 10
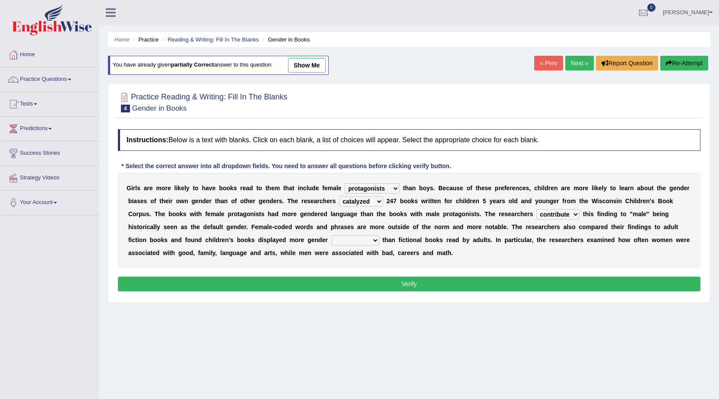
select select "stereotypes"
click at [331, 235] on select "stereotypes teletypes prototypes electrotypes" at bounding box center [355, 240] width 48 height 10
click at [400, 285] on button "Verify" at bounding box center [409, 284] width 583 height 15
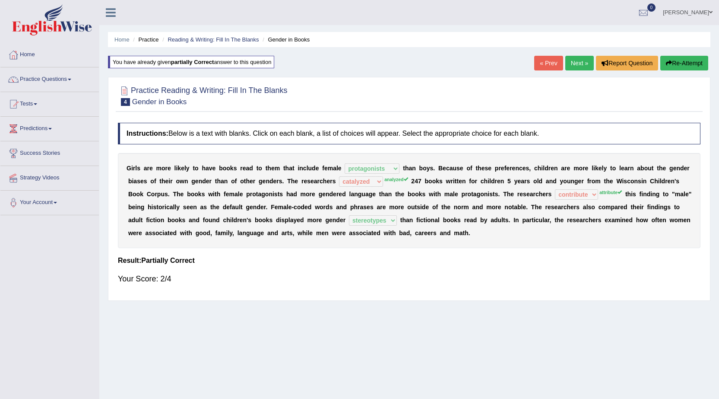
click at [575, 62] on link "Next »" at bounding box center [580, 63] width 29 height 15
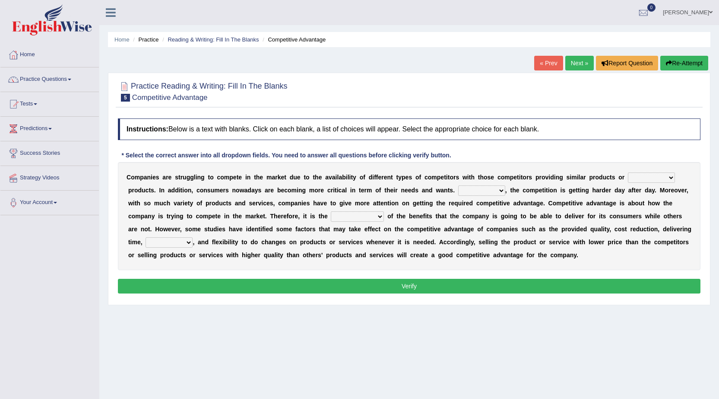
click at [669, 178] on select "constitution restitution substitution institution" at bounding box center [651, 177] width 47 height 10
select select "institution"
click at [628, 172] on select "constitution restitution substitution institution" at bounding box center [651, 177] width 47 height 10
click at [501, 190] on select "However Instead Additionally Therefore" at bounding box center [481, 190] width 47 height 10
select select "However"
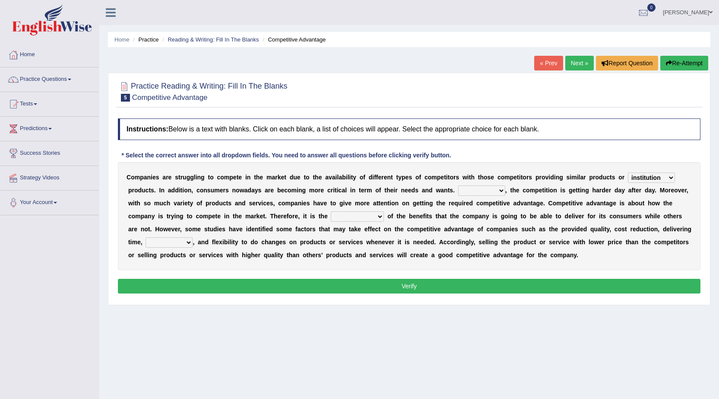
click at [458, 185] on select "However Instead Additionally Therefore" at bounding box center [481, 190] width 47 height 10
click at [503, 191] on select "However Instead Additionally Therefore" at bounding box center [481, 190] width 47 height 10
click at [377, 215] on select "dissemination ordination determination incarnation" at bounding box center [357, 216] width 53 height 10
select select "determination"
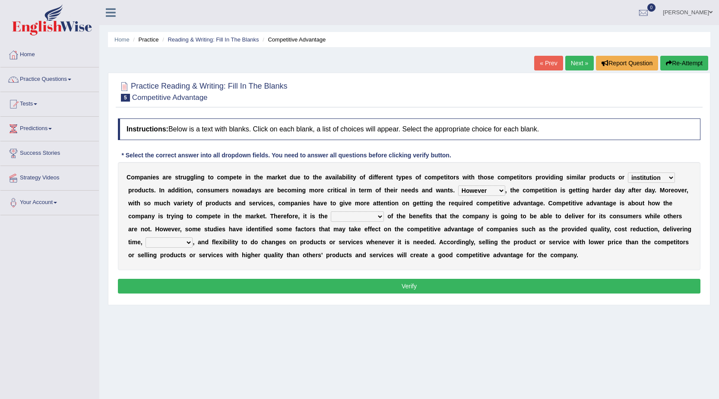
click at [331, 211] on select "dissemination ordination determination incarnation" at bounding box center [357, 216] width 53 height 10
click at [190, 242] on select "captivation aggregation deprivation innovation" at bounding box center [169, 242] width 47 height 10
select select "captivation"
click at [146, 237] on select "captivation aggregation deprivation innovation" at bounding box center [169, 242] width 47 height 10
click at [336, 287] on button "Verify" at bounding box center [409, 286] width 583 height 15
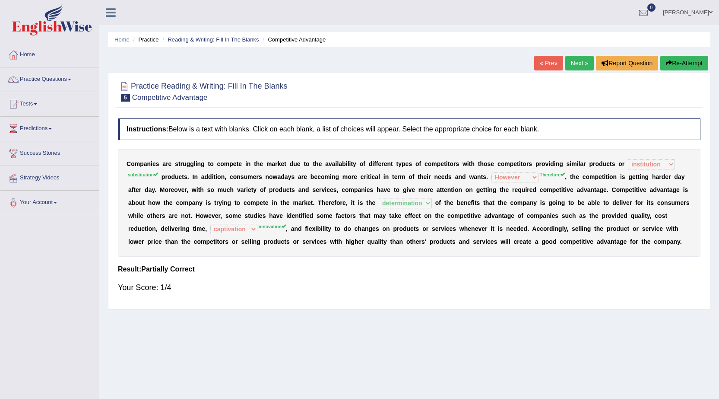
click at [578, 63] on link "Next »" at bounding box center [580, 63] width 29 height 15
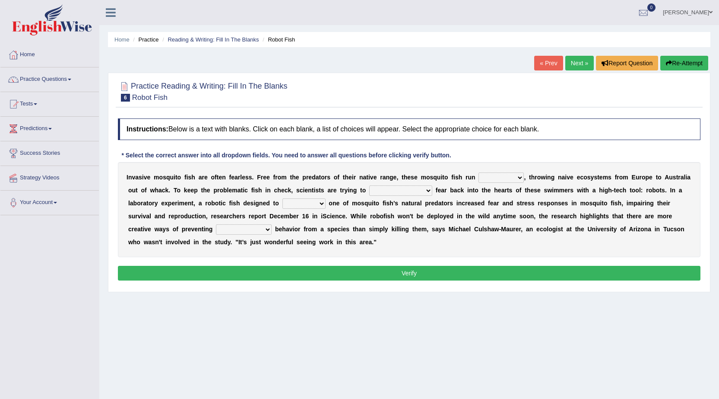
click at [520, 178] on select "occupant flippant rampant concordant" at bounding box center [501, 177] width 45 height 10
click at [410, 191] on select "accept spike strike [PERSON_NAME]" at bounding box center [400, 190] width 63 height 10
select select "accept"
click at [369, 185] on select "accept spike strike [PERSON_NAME]" at bounding box center [400, 190] width 63 height 10
click at [522, 178] on select "occupant flippant rampant concordant" at bounding box center [501, 177] width 45 height 10
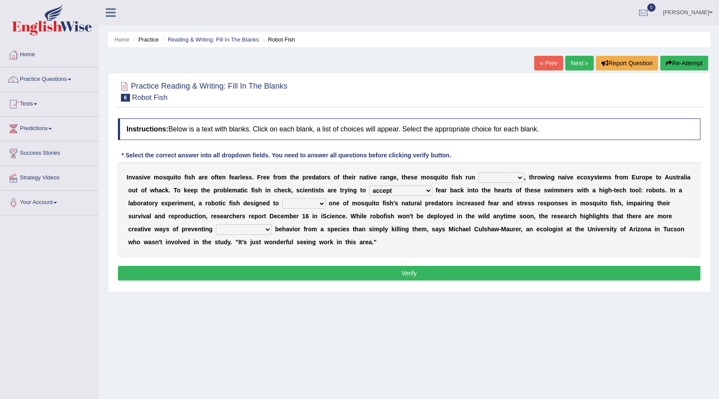
click at [479, 172] on select "occupant flippant rampant concordant" at bounding box center [501, 177] width 45 height 10
click at [520, 178] on select "occupant flippant rampant concordant" at bounding box center [501, 177] width 45 height 10
select select "occupant"
click at [479, 172] on select "occupant flippant rampant concordant" at bounding box center [501, 177] width 45 height 10
click at [320, 202] on select "bequest mimic battle conquest" at bounding box center [304, 203] width 43 height 10
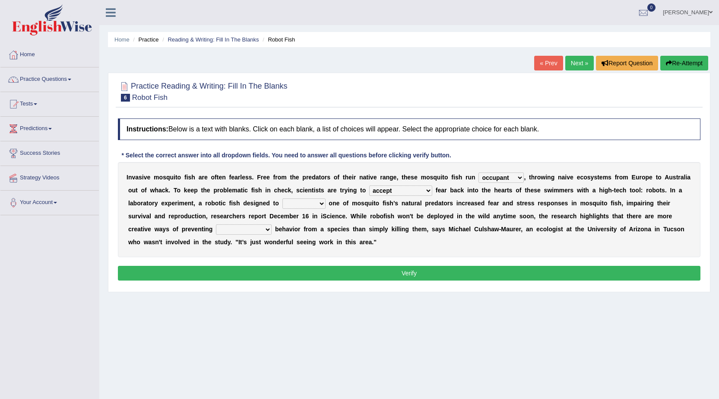
select select "conquest"
click at [283, 198] on select "bequest mimic battle conquest" at bounding box center [304, 203] width 43 height 10
click at [269, 229] on select "unprivileged unprecedented uncharted unwanted" at bounding box center [244, 229] width 56 height 10
select select "unwanted"
click at [216, 224] on select "unprivileged unprecedented uncharted unwanted" at bounding box center [244, 229] width 56 height 10
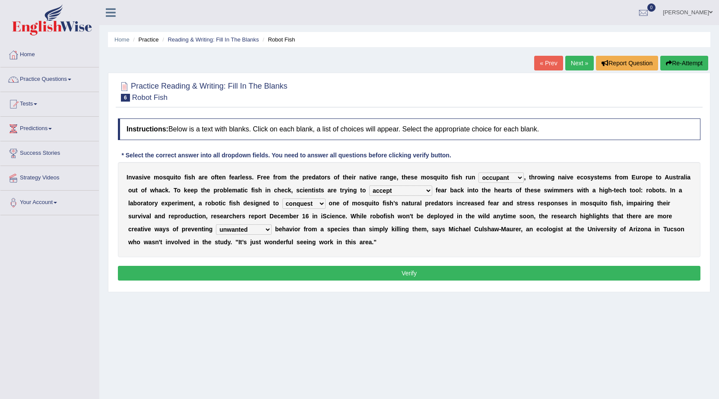
click at [328, 275] on button "Verify" at bounding box center [409, 273] width 583 height 15
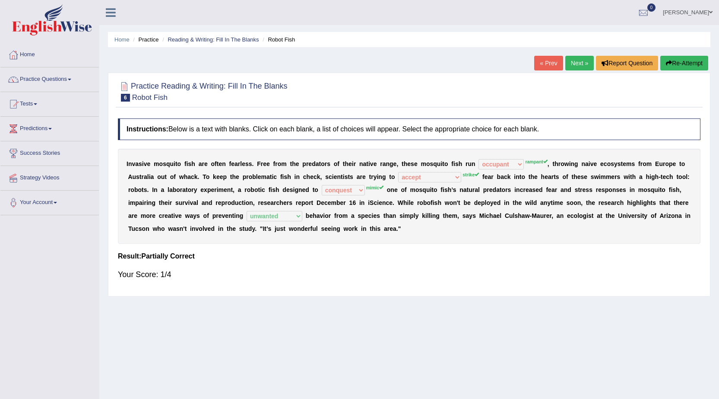
click at [684, 60] on button "Re-Attempt" at bounding box center [685, 63] width 48 height 15
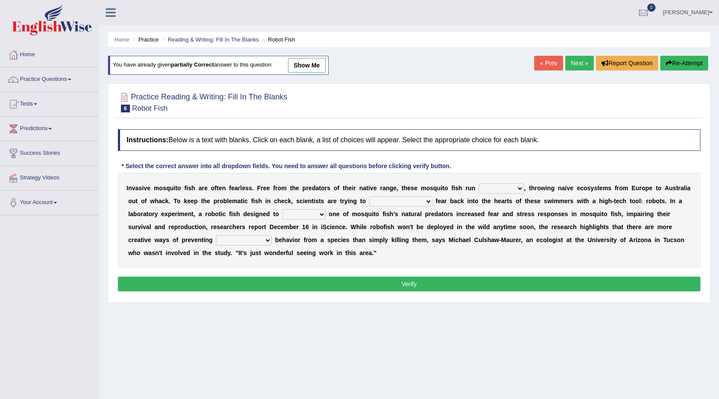
click at [521, 188] on select "occupant flippant rampant concordant" at bounding box center [501, 188] width 45 height 10
select select "rampant"
click at [479, 183] on select "occupant flippant rampant concordant" at bounding box center [501, 188] width 45 height 10
click at [409, 200] on select "accept spike strike [PERSON_NAME]" at bounding box center [400, 201] width 63 height 10
select select "strike"
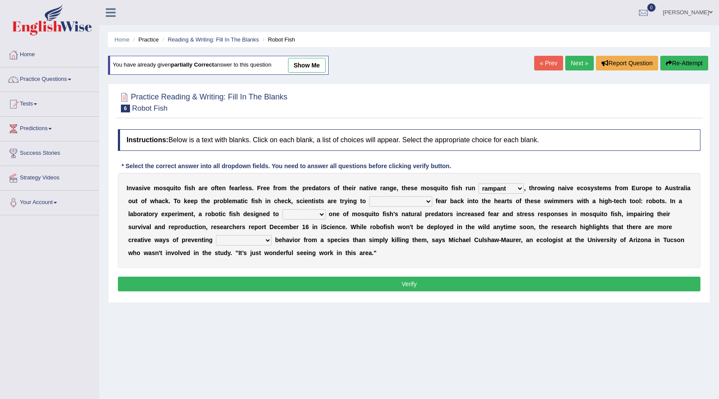
click at [369, 196] on select "accept spike strike [PERSON_NAME]" at bounding box center [400, 201] width 63 height 10
click at [321, 212] on select "bequest mimic battle conquest" at bounding box center [304, 214] width 43 height 10
select select "mimic"
click at [283, 209] on select "bequest mimic battle conquest" at bounding box center [304, 214] width 43 height 10
click at [265, 238] on select "unprivileged unprecedented uncharted unwanted" at bounding box center [244, 240] width 56 height 10
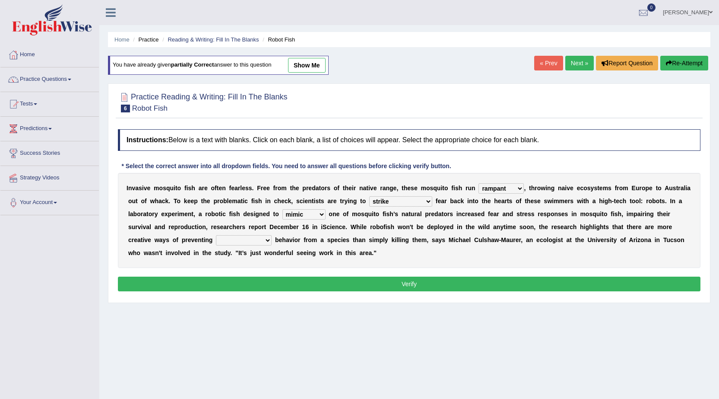
select select "unwanted"
click at [216, 235] on select "unprivileged unprecedented uncharted unwanted" at bounding box center [244, 240] width 56 height 10
click at [305, 281] on button "Verify" at bounding box center [409, 284] width 583 height 15
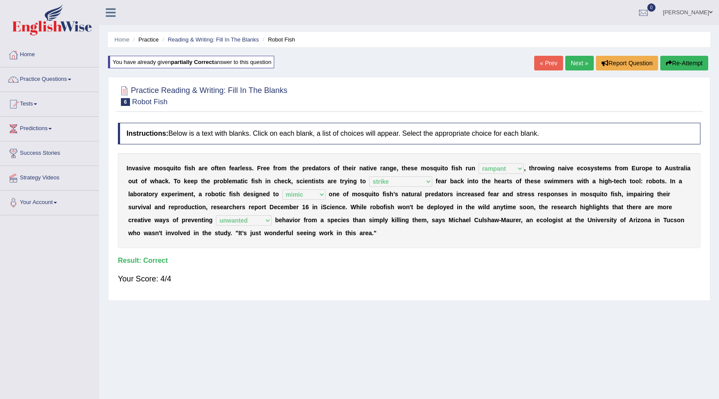
click at [71, 79] on span at bounding box center [69, 80] width 3 height 2
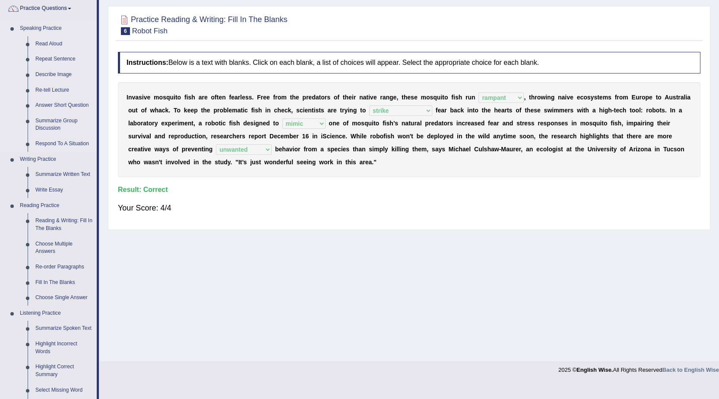
scroll to position [86, 0]
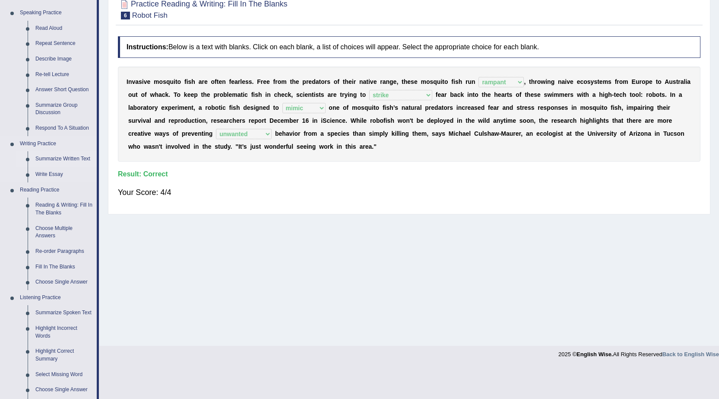
click at [60, 160] on link "Summarize Written Text" at bounding box center [64, 159] width 65 height 16
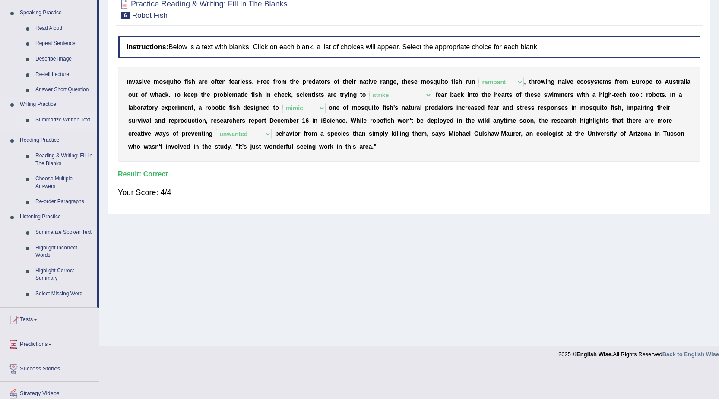
scroll to position [55, 0]
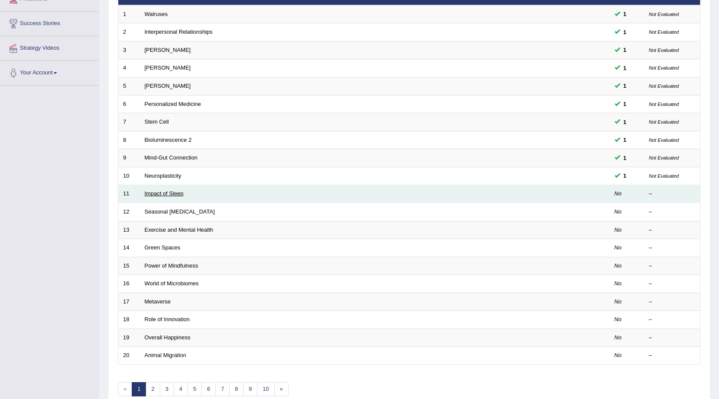
click at [178, 195] on link "Impact of Sleep" at bounding box center [164, 193] width 39 height 6
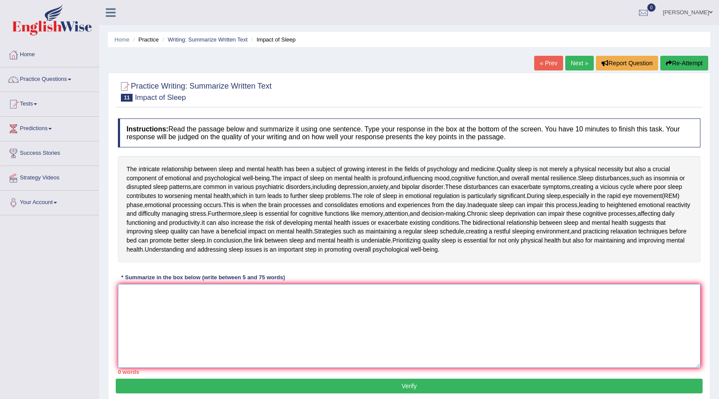
click at [300, 328] on textarea at bounding box center [409, 326] width 583 height 84
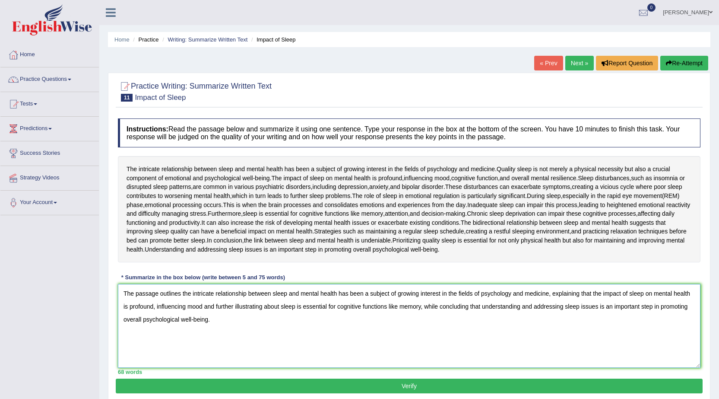
type textarea "The passage outlines the intricate relationship between sleep and mental health…"
click at [471, 382] on button "Verify" at bounding box center [409, 385] width 587 height 15
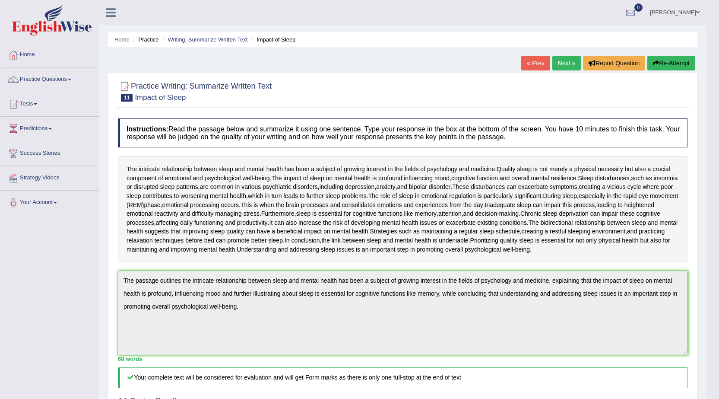
click at [566, 63] on link "Next »" at bounding box center [567, 63] width 29 height 15
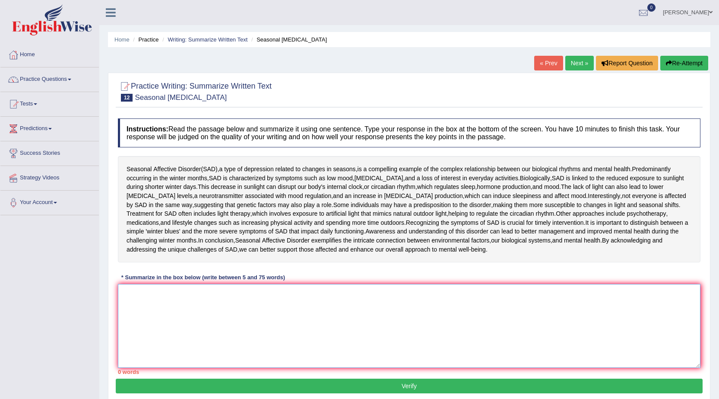
click at [213, 327] on textarea at bounding box center [409, 326] width 583 height 84
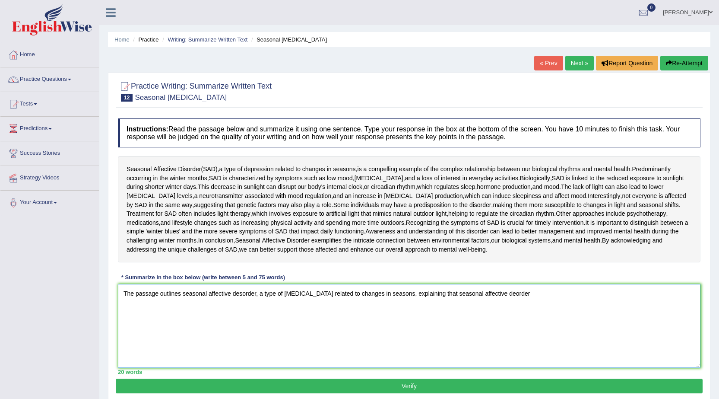
click at [496, 292] on textarea "The passage outlines seasonal affective desorder, a type of depression related …" at bounding box center [409, 326] width 583 height 84
click at [519, 294] on textarea "The passage outlines seasonal affective desorder, a type of depression related …" at bounding box center [409, 326] width 583 height 84
click at [497, 294] on textarea "The passage outlines seasonal affective desorder, a type of depression related …" at bounding box center [409, 326] width 583 height 84
click at [533, 294] on textarea "The passage outlines seasonal affective desorder, a type of depression related …" at bounding box center [409, 326] width 583 height 84
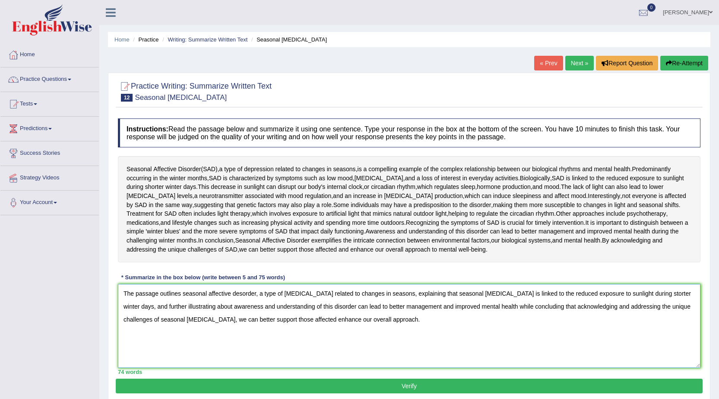
type textarea "The passage outlines seasonal affective desorder, a type of depression related …"
click at [441, 384] on button "Verify" at bounding box center [409, 385] width 587 height 15
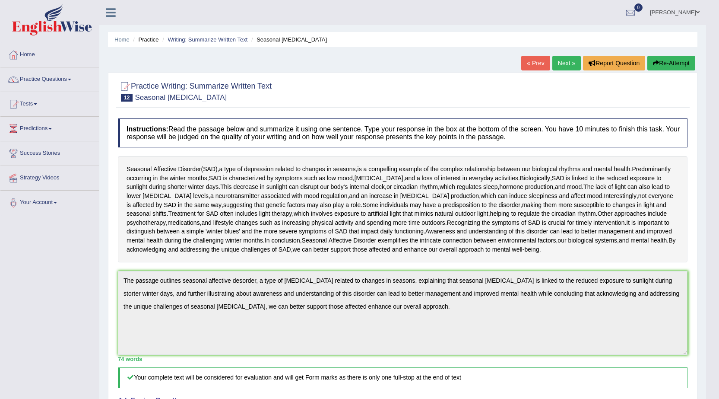
click at [699, 13] on span at bounding box center [697, 13] width 3 height 6
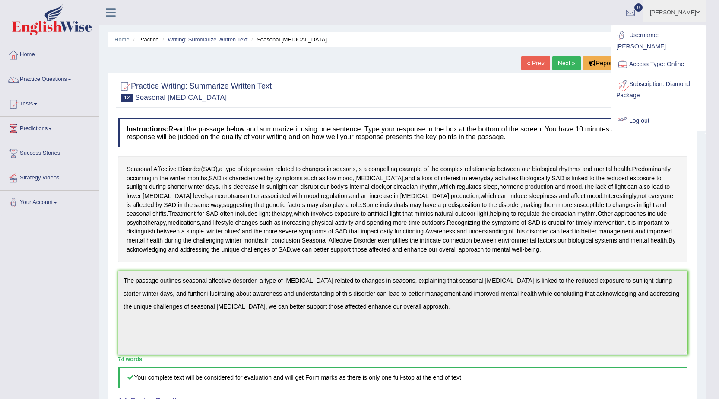
click at [637, 111] on link "Log out" at bounding box center [658, 121] width 93 height 20
